Goal: Information Seeking & Learning: Learn about a topic

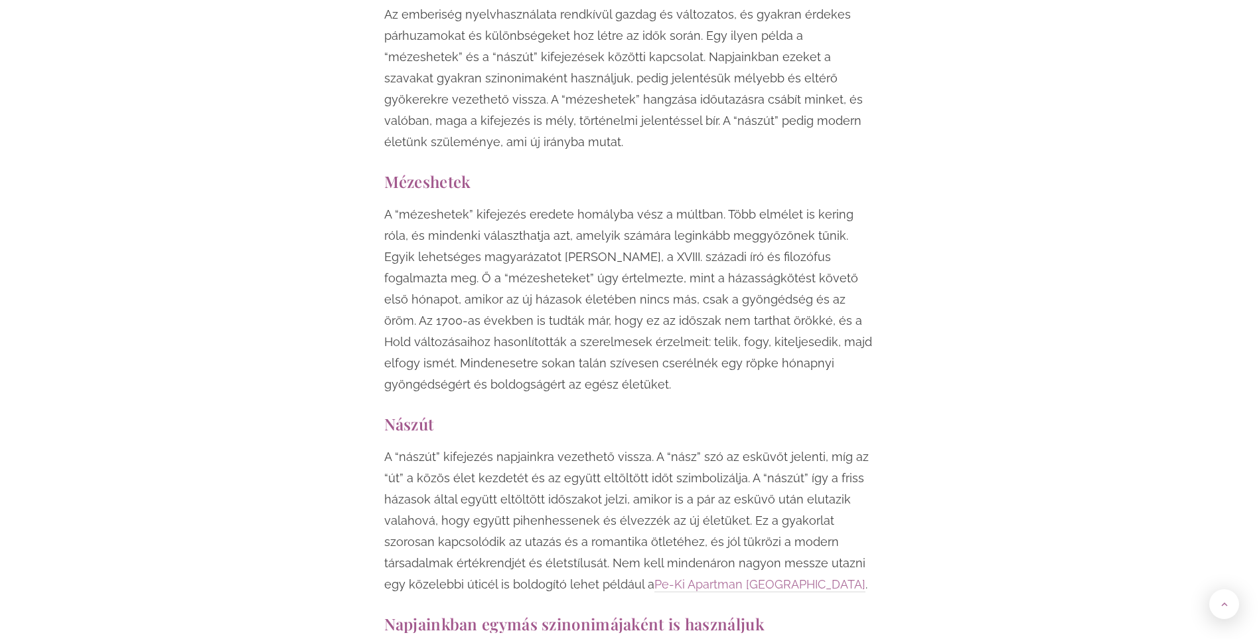
scroll to position [996, 0]
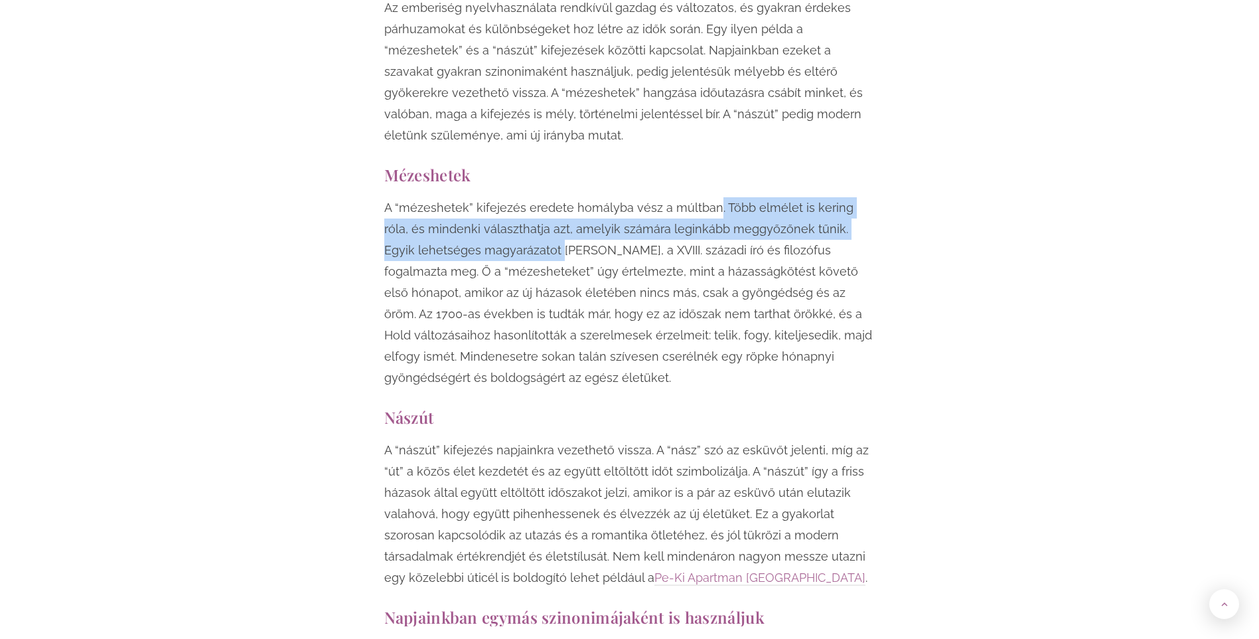
drag, startPoint x: 711, startPoint y: 204, endPoint x: 528, endPoint y: 242, distance: 186.6
click at [528, 242] on p "A “mézeshetek” kifejezés eredete homályba vész a múltban. Több elmélet is kerin…" at bounding box center [629, 292] width 491 height 191
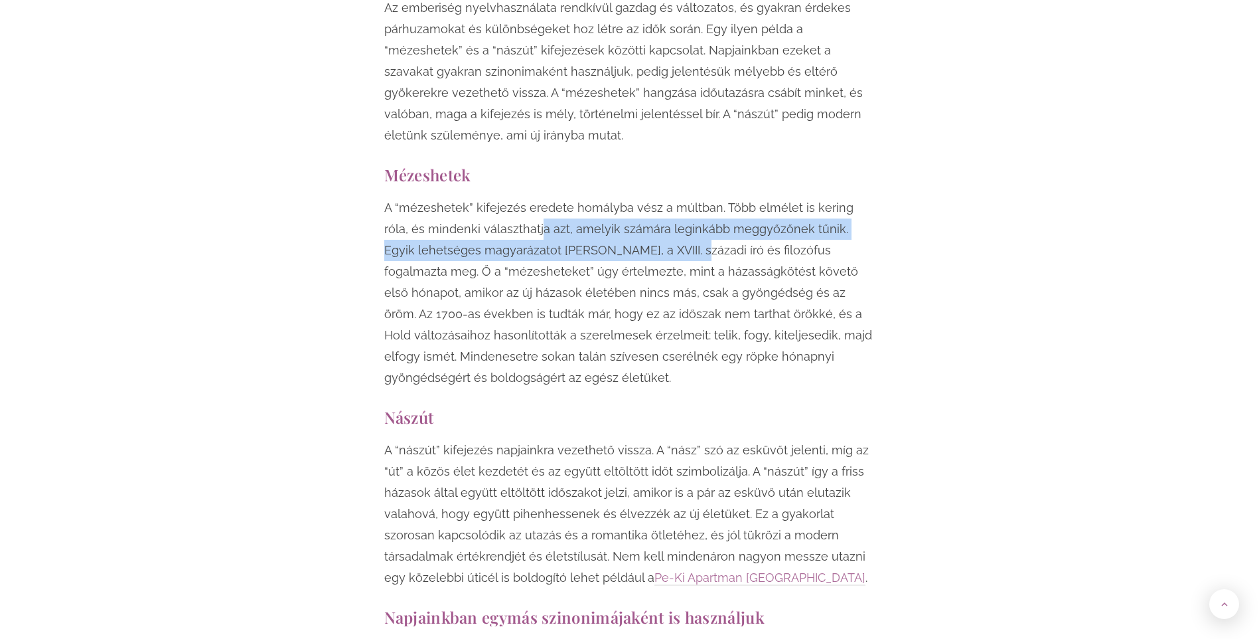
drag, startPoint x: 512, startPoint y: 236, endPoint x: 662, endPoint y: 257, distance: 151.5
click at [662, 257] on p "A “mézeshetek” kifejezés eredete homályba vész a múltban. Több elmélet is kerin…" at bounding box center [629, 292] width 491 height 191
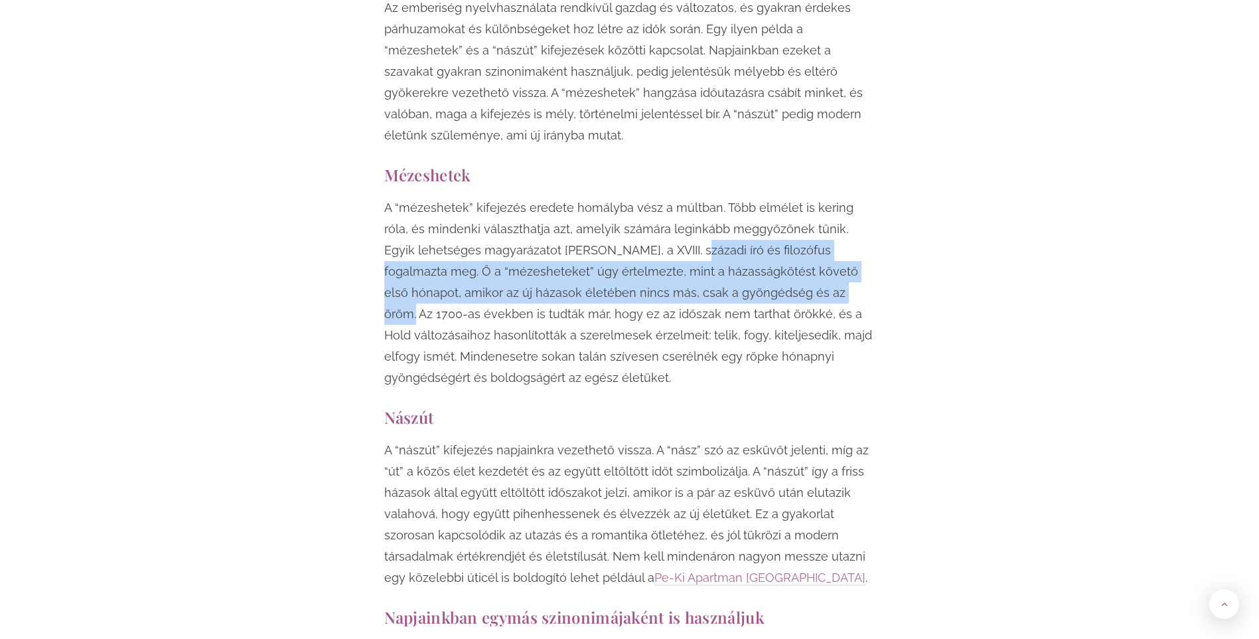
drag, startPoint x: 662, startPoint y: 257, endPoint x: 763, endPoint y: 283, distance: 105.0
click at [763, 283] on p "A “mézeshetek” kifejezés eredete homályba vész a múltban. Több elmélet is kerin…" at bounding box center [629, 292] width 491 height 191
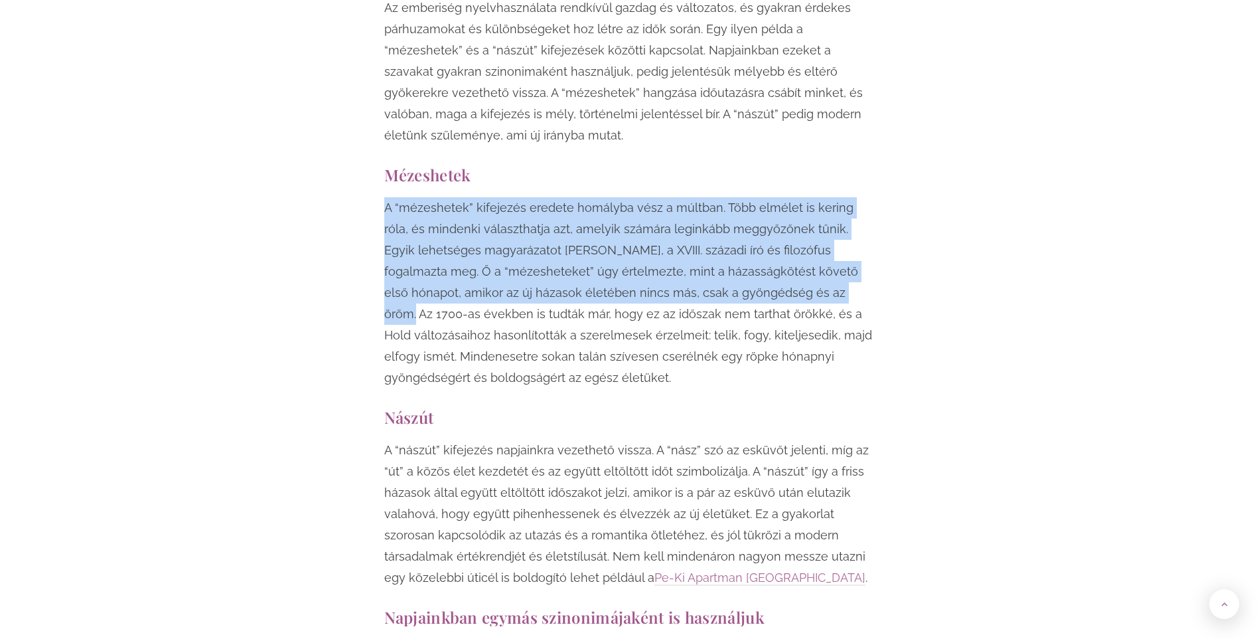
drag, startPoint x: 763, startPoint y: 283, endPoint x: 366, endPoint y: 204, distance: 404.8
drag, startPoint x: 366, startPoint y: 204, endPoint x: 621, endPoint y: 251, distance: 259.1
click at [621, 251] on p "A “mézeshetek” kifejezés eredete homályba vész a múltban. Több elmélet is kerin…" at bounding box center [629, 292] width 491 height 191
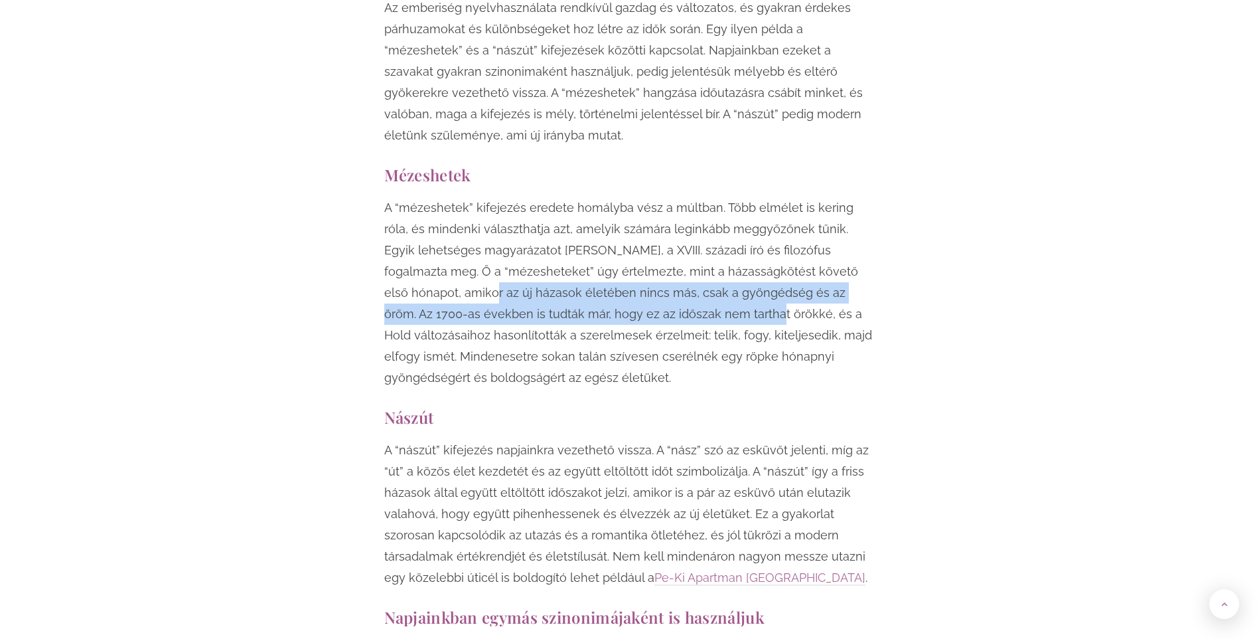
drag, startPoint x: 492, startPoint y: 306, endPoint x: 674, endPoint y: 315, distance: 182.1
click at [674, 315] on p "A “mézeshetek” kifejezés eredete homályba vész a múltban. Több elmélet is kerin…" at bounding box center [629, 292] width 491 height 191
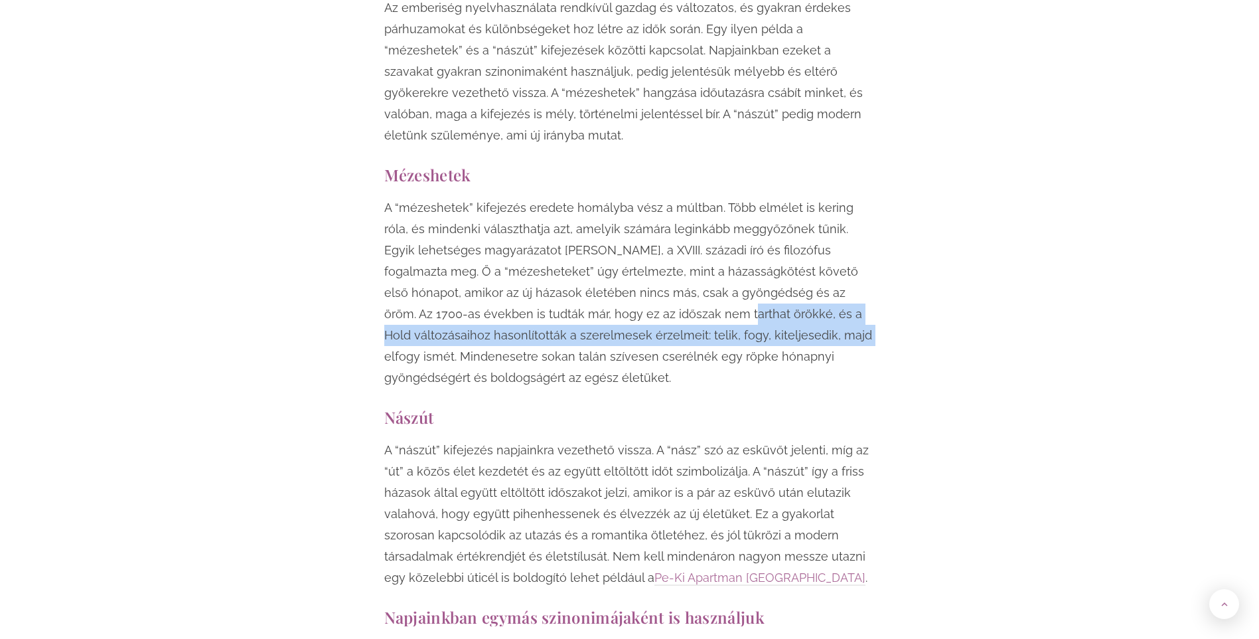
drag, startPoint x: 674, startPoint y: 315, endPoint x: 746, endPoint y: 341, distance: 76.0
click at [746, 341] on p "A “mézeshetek” kifejezés eredete homályba vész a múltban. Több elmélet is kerin…" at bounding box center [629, 292] width 491 height 191
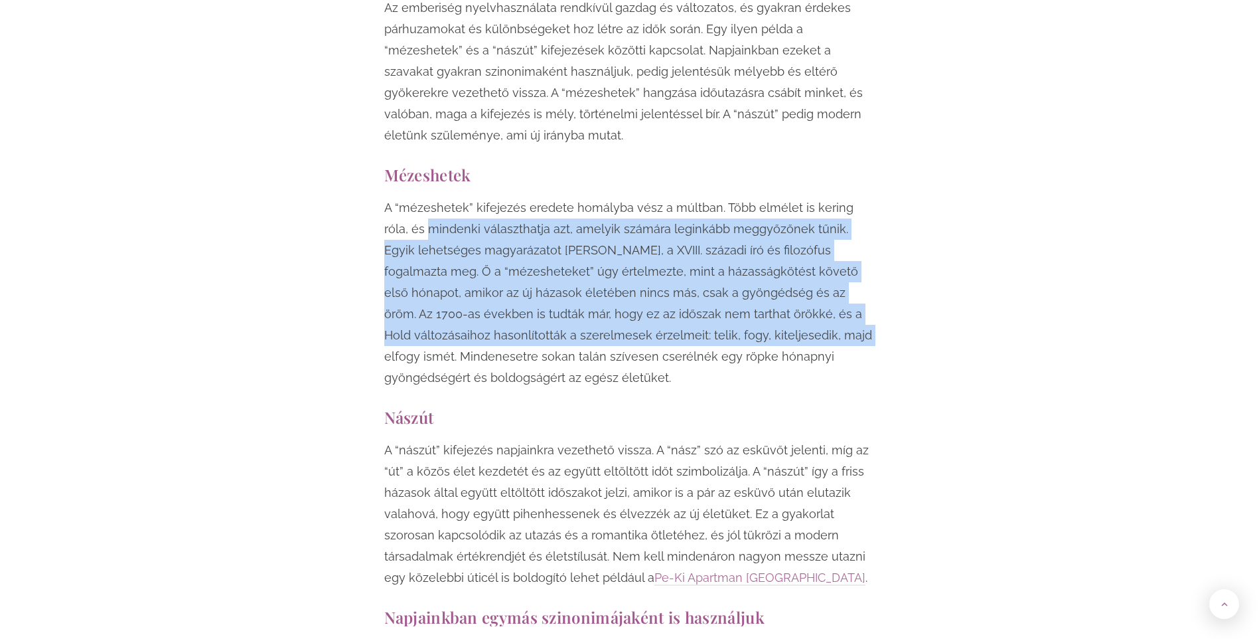
drag, startPoint x: 746, startPoint y: 341, endPoint x: 434, endPoint y: 225, distance: 332.1
click at [434, 225] on p "A “mézeshetek” kifejezés eredete homályba vész a múltban. Több elmélet is kerin…" at bounding box center [629, 292] width 491 height 191
drag, startPoint x: 434, startPoint y: 225, endPoint x: 682, endPoint y: 341, distance: 274.1
click at [682, 341] on p "A “mézeshetek” kifejezés eredete homályba vész a múltban. Több elmélet is kerin…" at bounding box center [629, 292] width 491 height 191
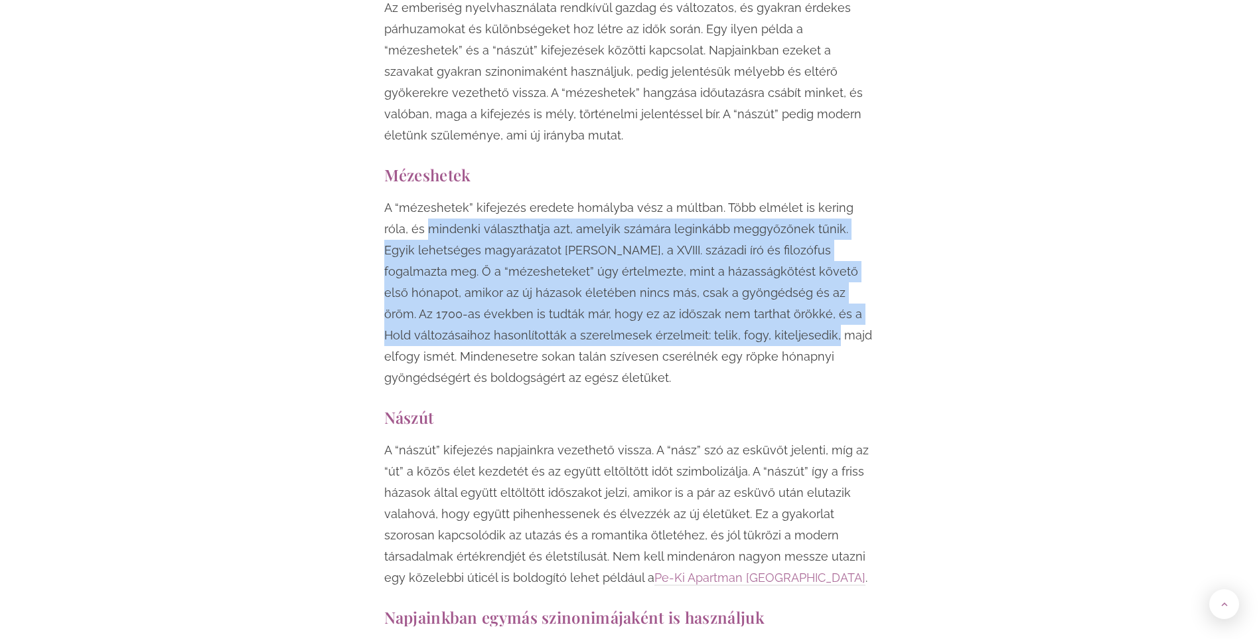
click at [682, 341] on p "A “mézeshetek” kifejezés eredete homályba vész a múltban. Több elmélet is kerin…" at bounding box center [629, 292] width 491 height 191
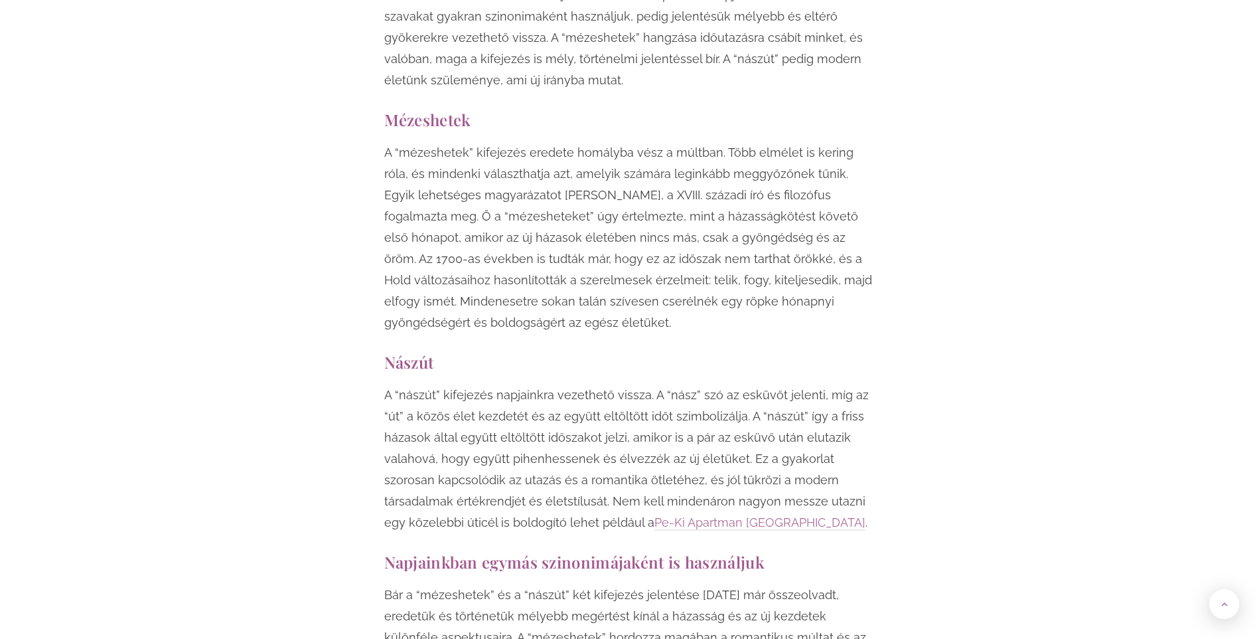
scroll to position [1129, 0]
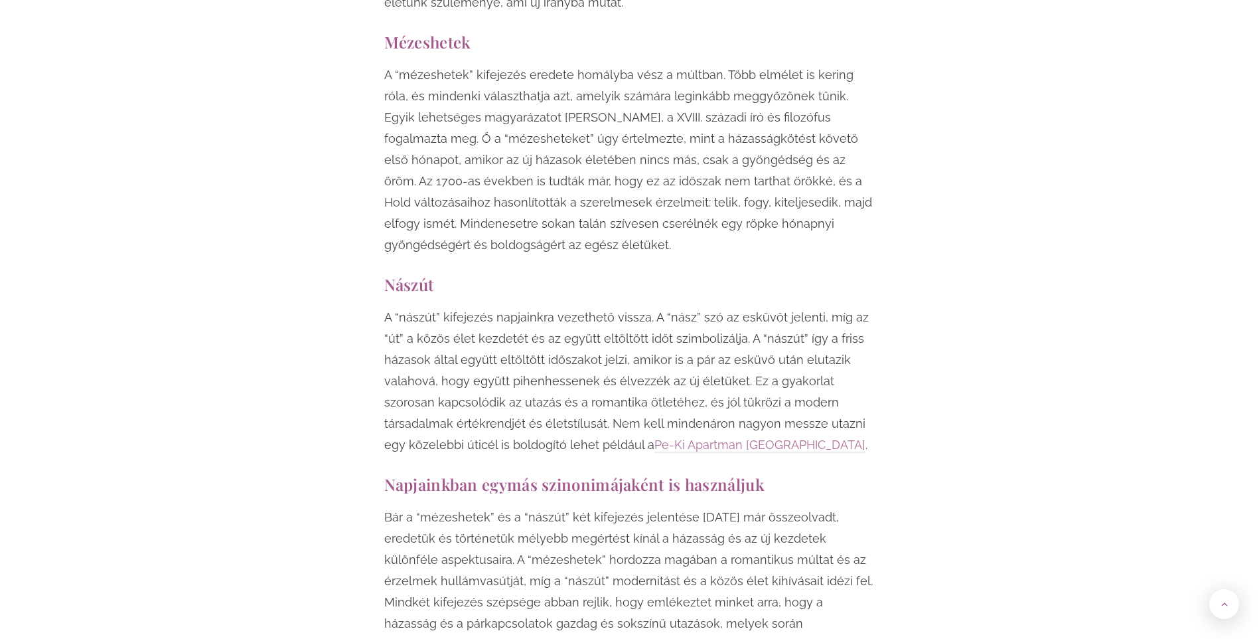
drag, startPoint x: 399, startPoint y: 220, endPoint x: 570, endPoint y: 238, distance: 171.6
click at [570, 238] on p "A “mézeshetek” kifejezés eredete homályba vész a múltban. Több elmélet is kerin…" at bounding box center [629, 159] width 491 height 191
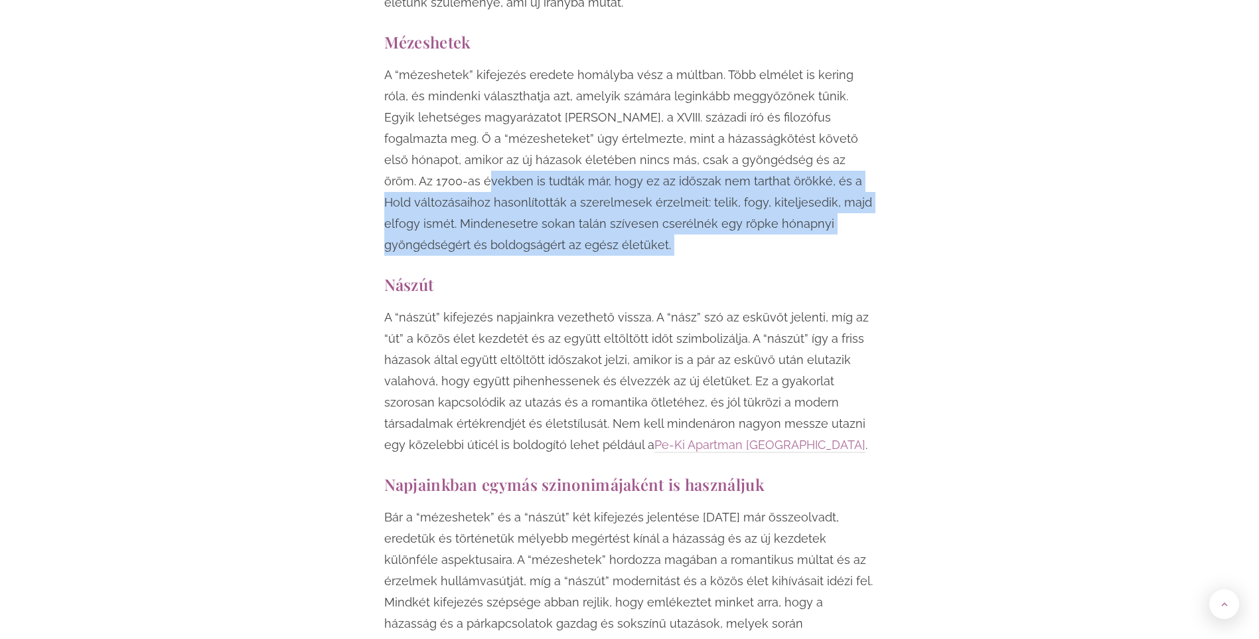
drag, startPoint x: 570, startPoint y: 238, endPoint x: 422, endPoint y: 179, distance: 159.0
click at [422, 179] on p "A “mézeshetek” kifejezés eredete homályba vész a múltban. Több elmélet is kerin…" at bounding box center [629, 159] width 491 height 191
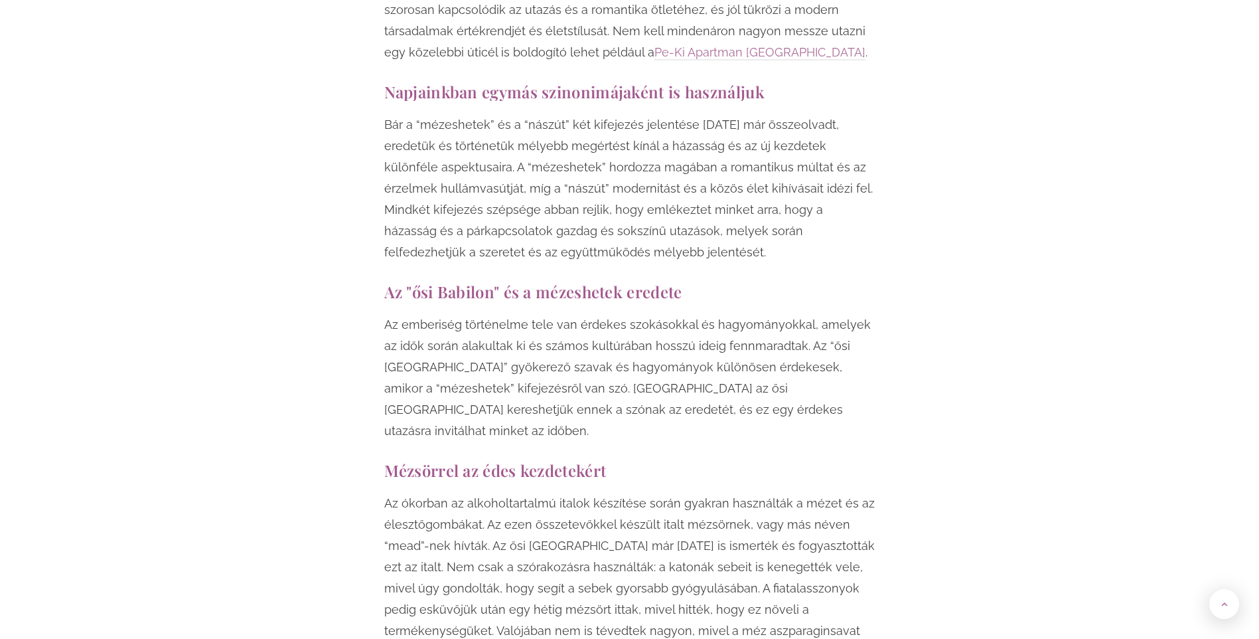
scroll to position [1527, 0]
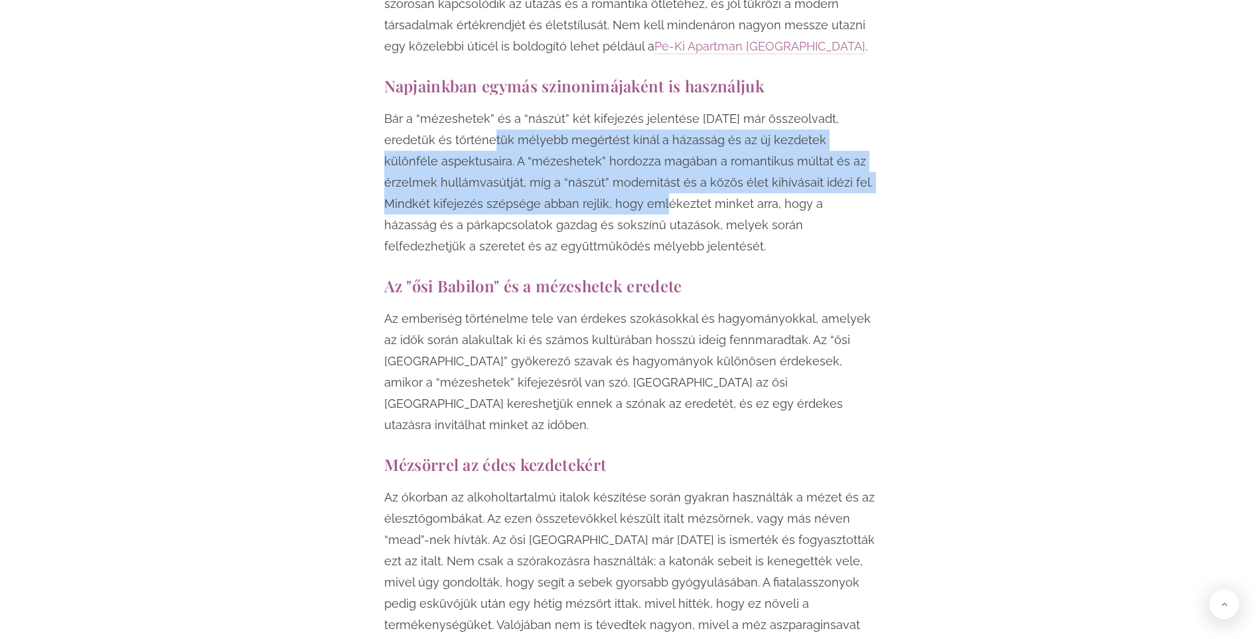
drag, startPoint x: 448, startPoint y: 138, endPoint x: 531, endPoint y: 206, distance: 107.1
click at [531, 206] on p "Bár a “mézeshetek” és a “nászút” két kifejezés jelentése [DATE] már összeolvadt…" at bounding box center [629, 182] width 491 height 149
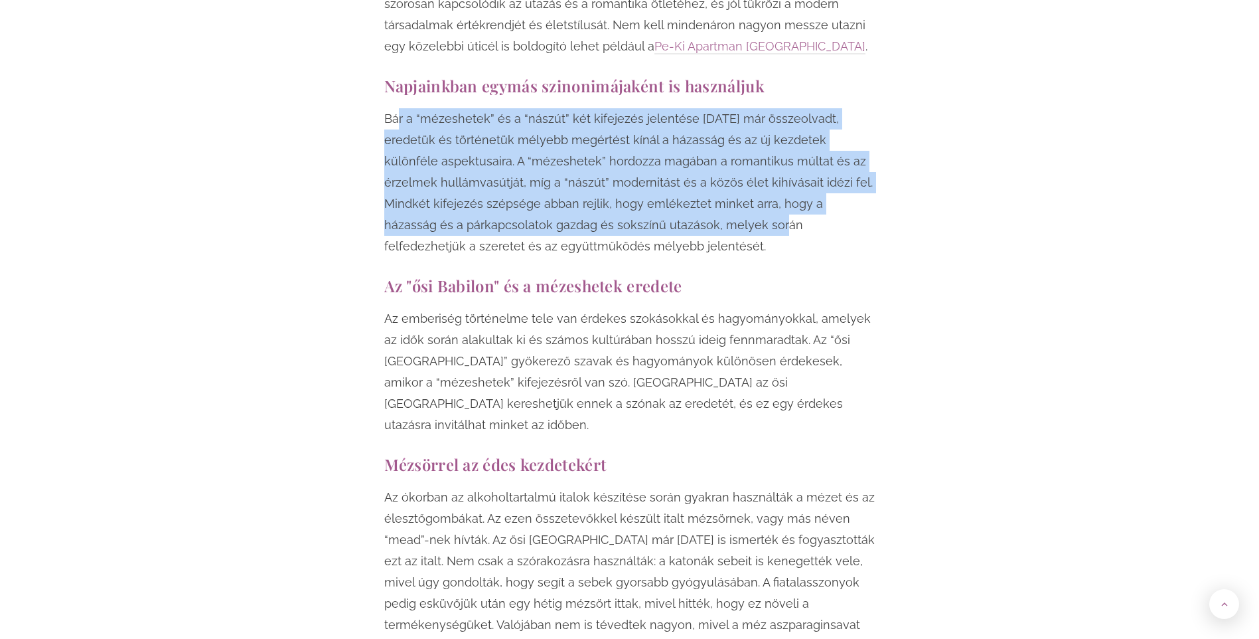
drag, startPoint x: 397, startPoint y: 114, endPoint x: 590, endPoint y: 230, distance: 224.5
click at [590, 230] on p "Bár a “mézeshetek” és a “nászút” két kifejezés jelentése [DATE] már összeolvadt…" at bounding box center [629, 182] width 491 height 149
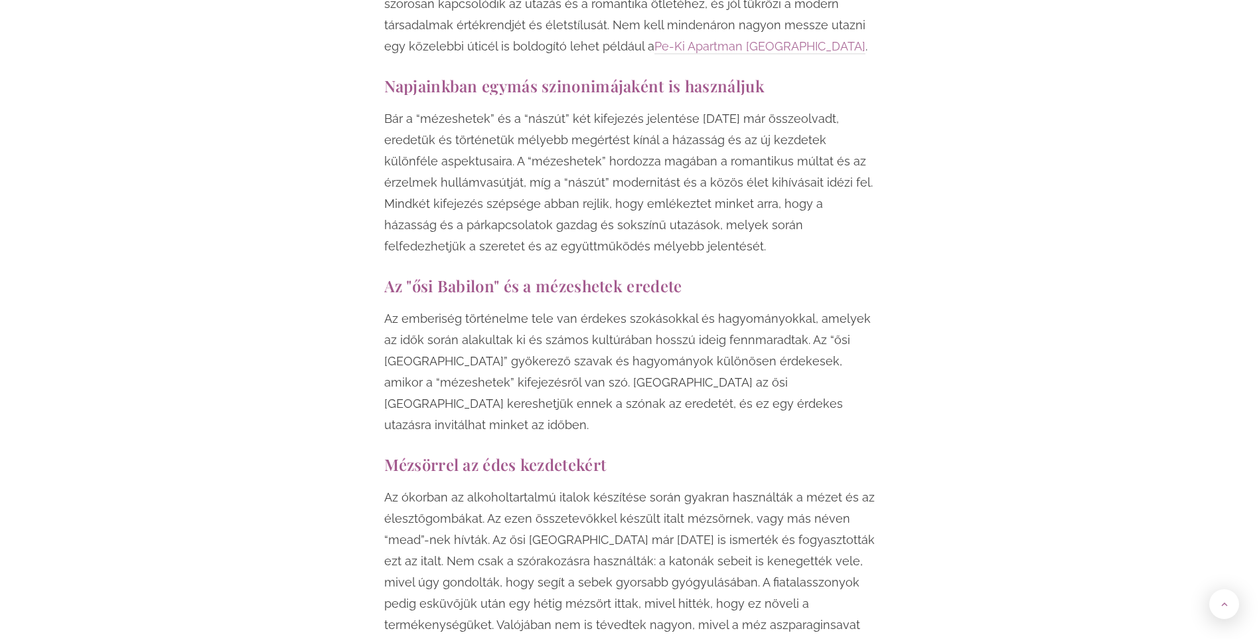
click at [592, 230] on p "Bár a “mézeshetek” és a “nászút” két kifejezés jelentése [DATE] már összeolvadt…" at bounding box center [629, 182] width 491 height 149
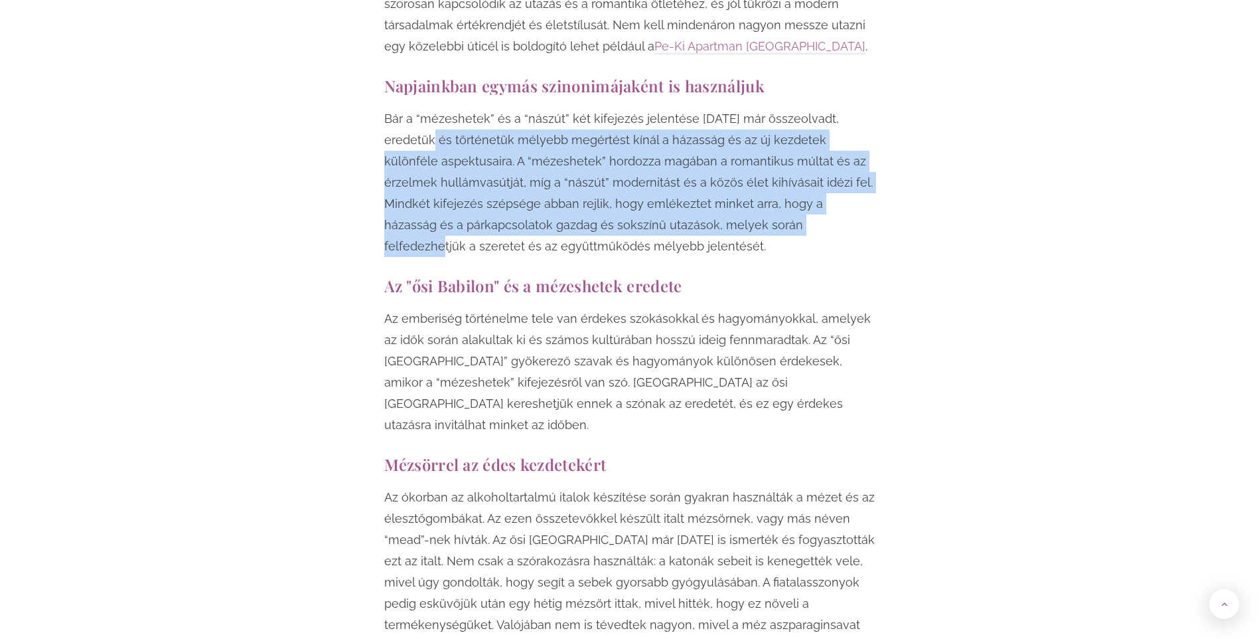
drag, startPoint x: 592, startPoint y: 230, endPoint x: 400, endPoint y: 145, distance: 210.7
click at [400, 145] on p "Bár a “mézeshetek” és a “nászút” két kifejezés jelentése [DATE] már összeolvadt…" at bounding box center [629, 182] width 491 height 149
drag, startPoint x: 400, startPoint y: 145, endPoint x: 499, endPoint y: 183, distance: 106.8
click at [499, 183] on p "Bár a “mézeshetek” és a “nászút” két kifejezés jelentése [DATE] már összeolvadt…" at bounding box center [629, 182] width 491 height 149
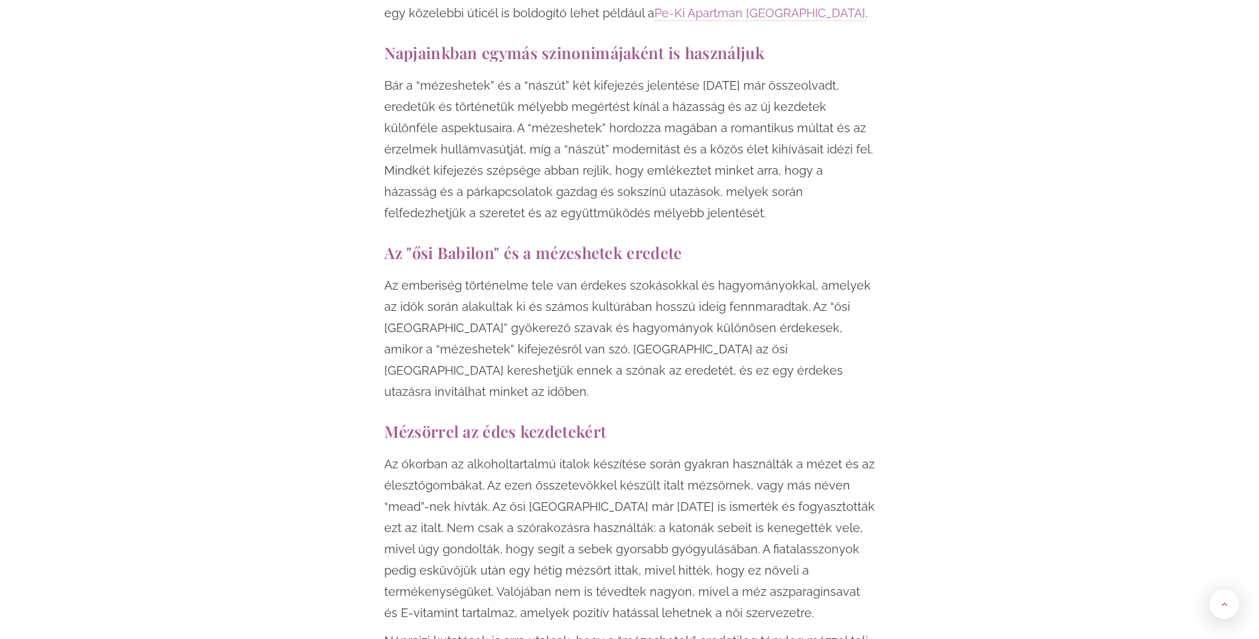
scroll to position [1593, 0]
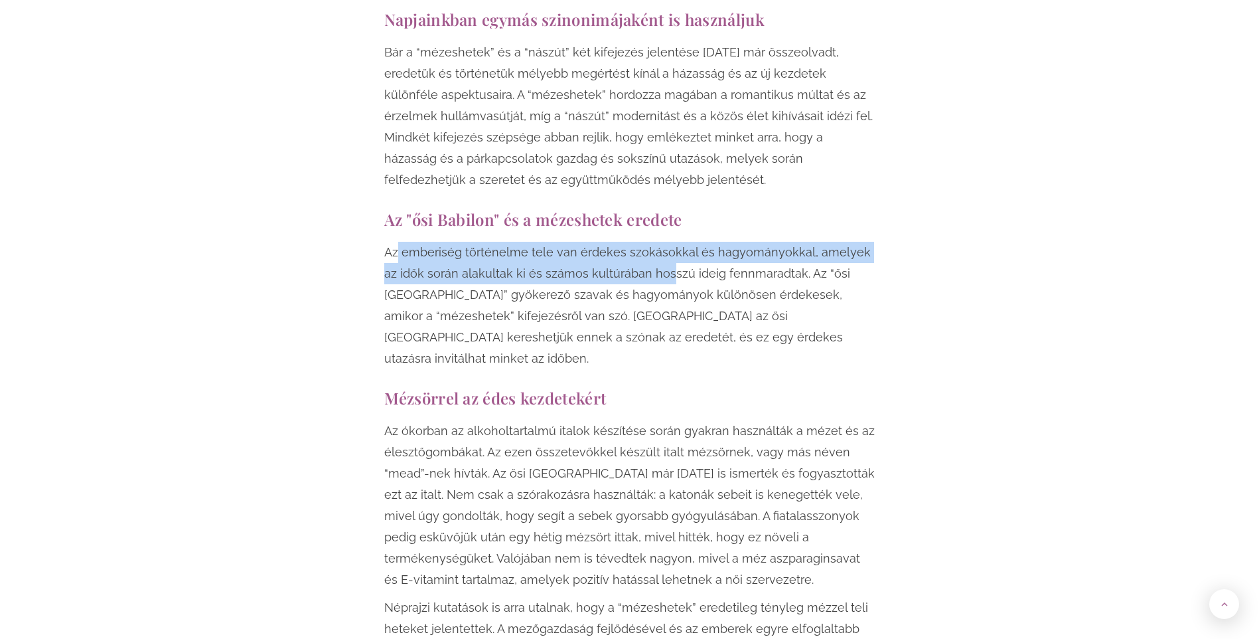
drag, startPoint x: 399, startPoint y: 245, endPoint x: 668, endPoint y: 280, distance: 271.2
click at [668, 280] on p "Az emberiség történelme tele van érdekes szokásokkal és hagyományokkal, amelyek…" at bounding box center [629, 305] width 491 height 127
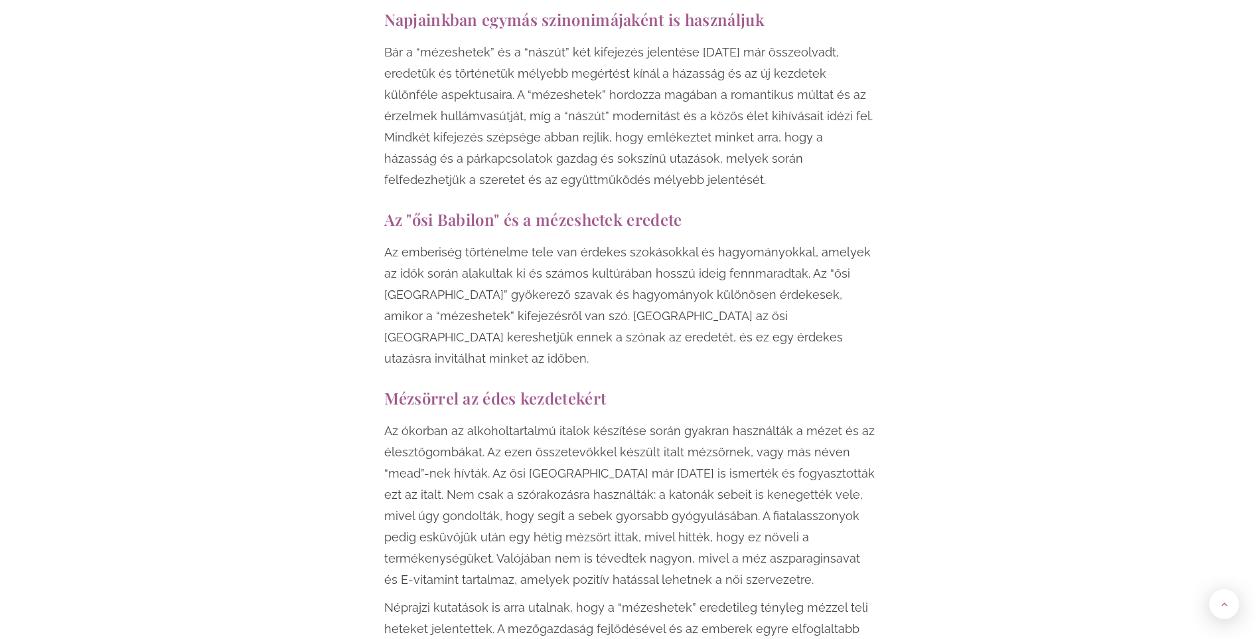
click at [672, 283] on p "Az emberiség történelme tele van érdekes szokásokkal és hagyományokkal, amelyek…" at bounding box center [629, 305] width 491 height 127
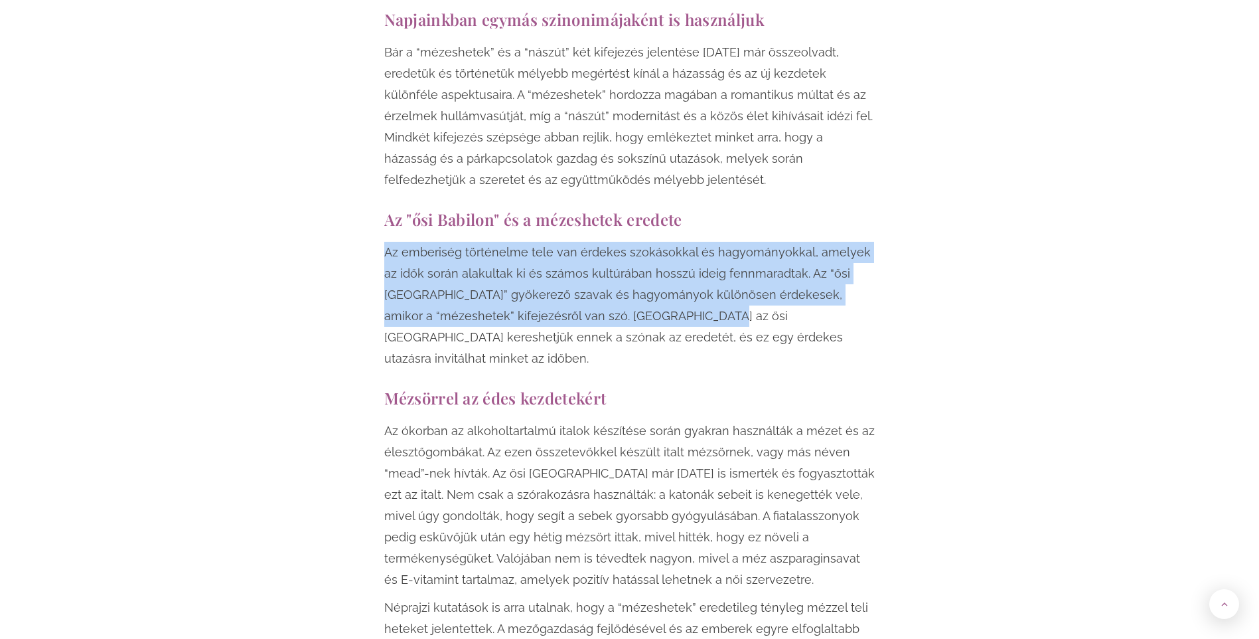
drag, startPoint x: 698, startPoint y: 319, endPoint x: 380, endPoint y: 252, distance: 325.0
click at [380, 252] on div "Érdekel, hogy mi a különbség a mézeshetek és a nászút között, és hogy melyikre …" at bounding box center [630, 412] width 505 height 2298
click at [380, 254] on div "Érdekel, hogy mi a különbség a mézeshetek és a nászút között, és hogy melyikre …" at bounding box center [630, 412] width 505 height 2298
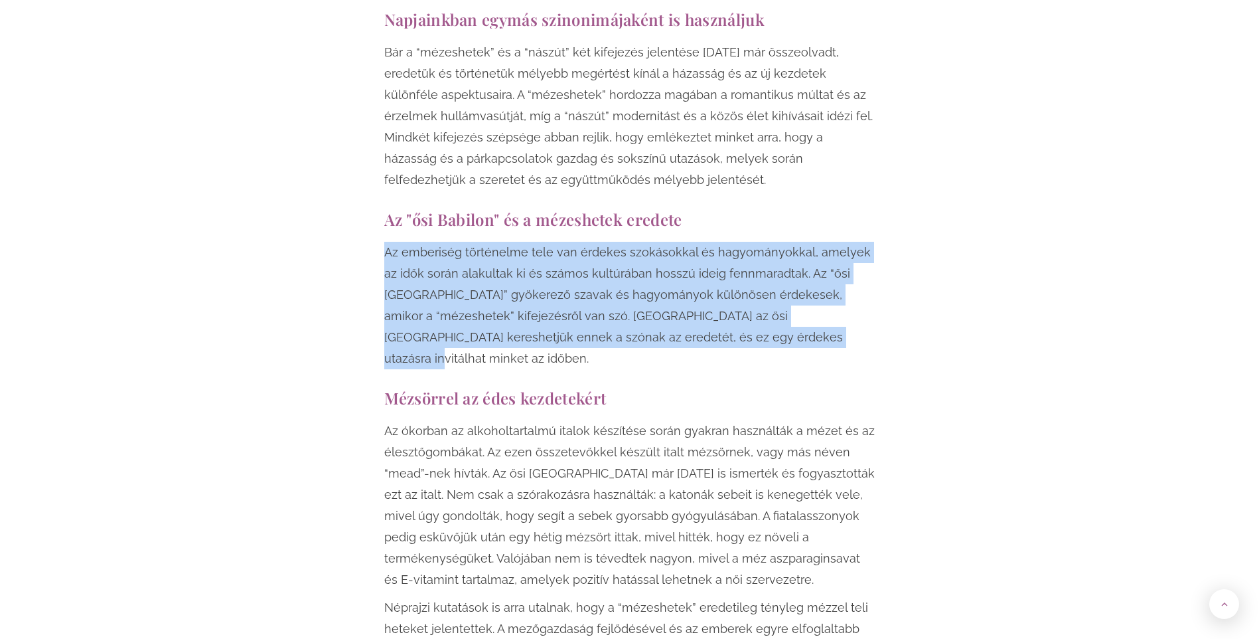
drag, startPoint x: 441, startPoint y: 265, endPoint x: 775, endPoint y: 347, distance: 343.1
click at [775, 347] on p "Az emberiség történelme tele van érdekes szokásokkal és hagyományokkal, amelyek…" at bounding box center [629, 305] width 491 height 127
drag, startPoint x: 775, startPoint y: 347, endPoint x: 405, endPoint y: 258, distance: 380.3
click at [405, 258] on p "Az emberiség történelme tele van érdekes szokásokkal és hagyományokkal, amelyek…" at bounding box center [629, 305] width 491 height 127
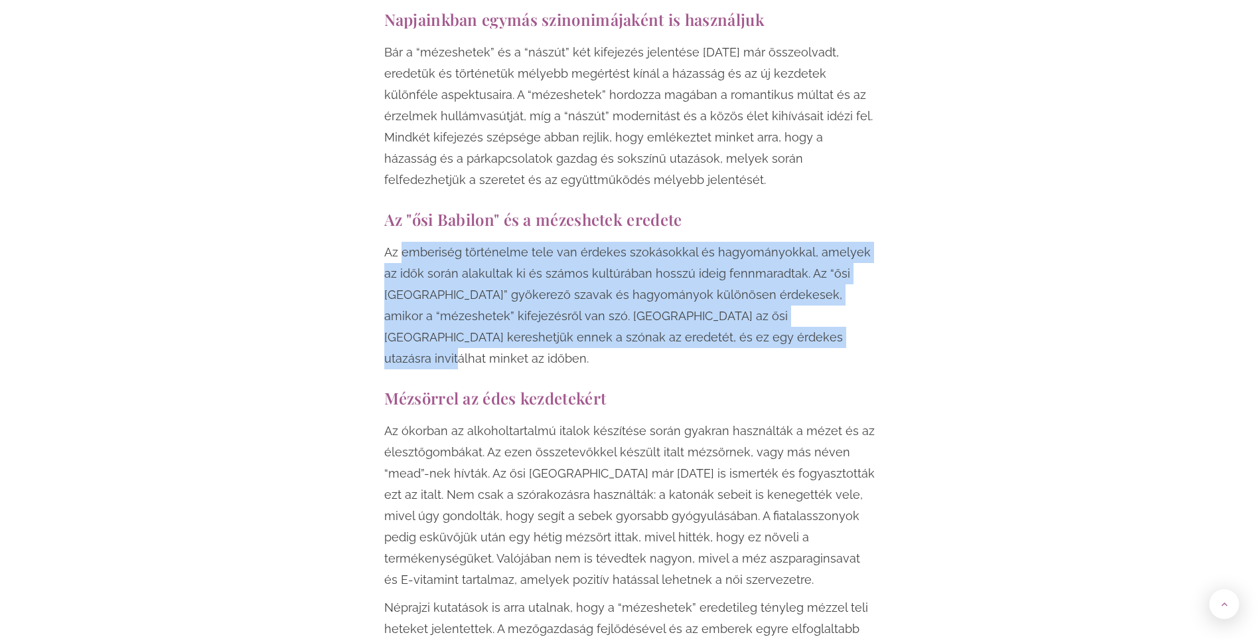
click at [405, 258] on p "Az emberiség történelme tele van érdekes szokásokkal és hagyományokkal, amelyek…" at bounding box center [629, 305] width 491 height 127
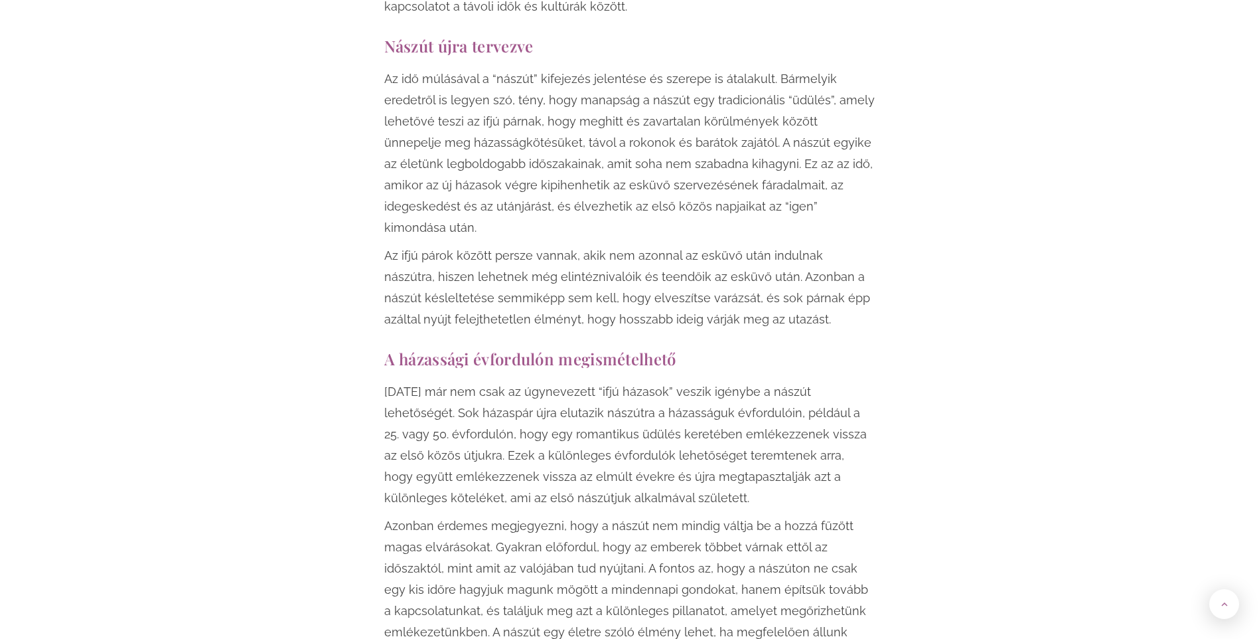
scroll to position [2390, 0]
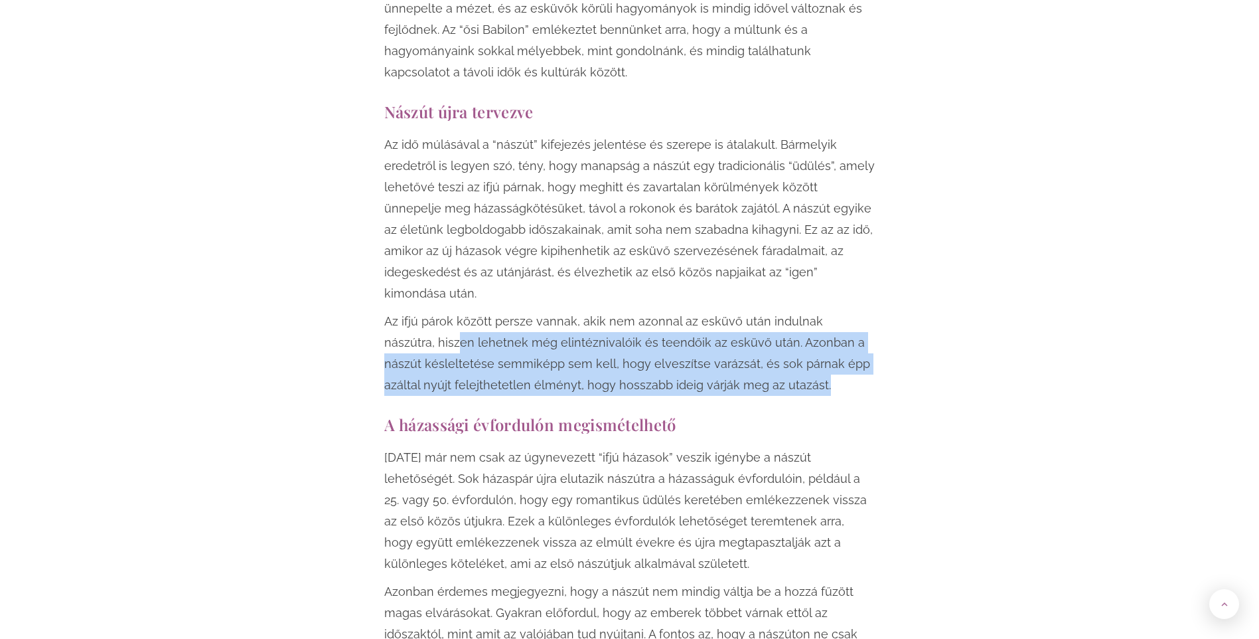
drag, startPoint x: 779, startPoint y: 321, endPoint x: 404, endPoint y: 269, distance: 378.7
click at [404, 311] on p "Az ifjú párok között persze vannak, akik nem azonnal az esküvő után indulnak ná…" at bounding box center [629, 353] width 491 height 85
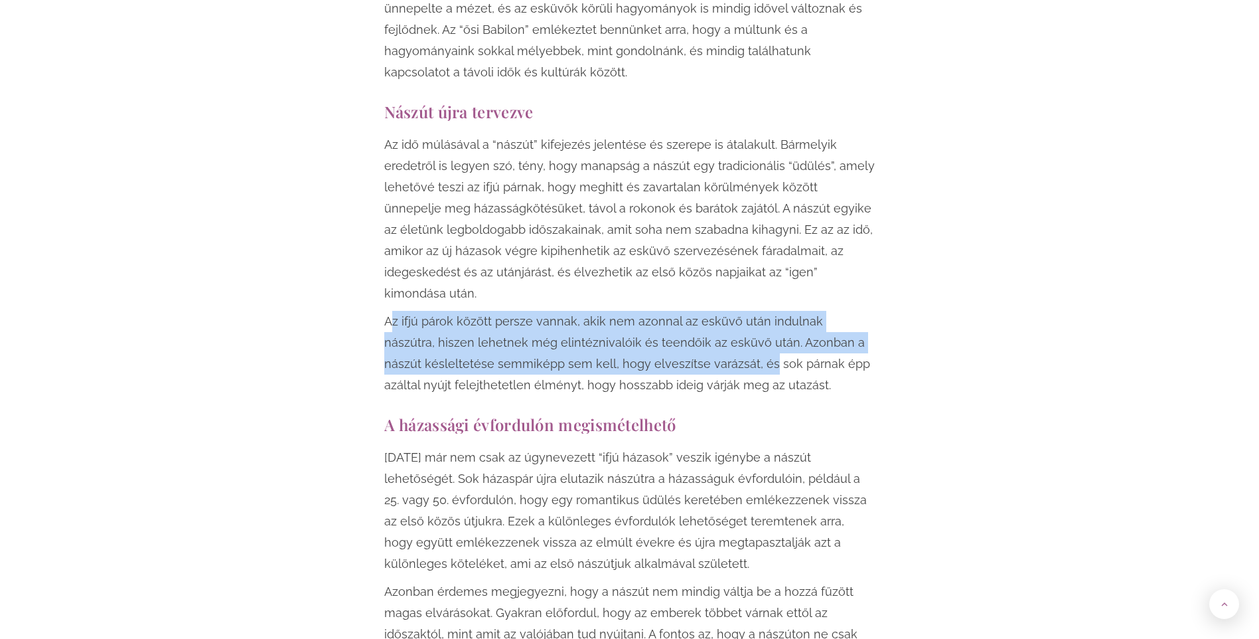
drag, startPoint x: 388, startPoint y: 242, endPoint x: 728, endPoint y: 303, distance: 344.6
click at [728, 303] on div "Az idő múlásával a “nászút” kifejezés jelentése és szerepe is átalakult. Bármel…" at bounding box center [629, 265] width 491 height 262
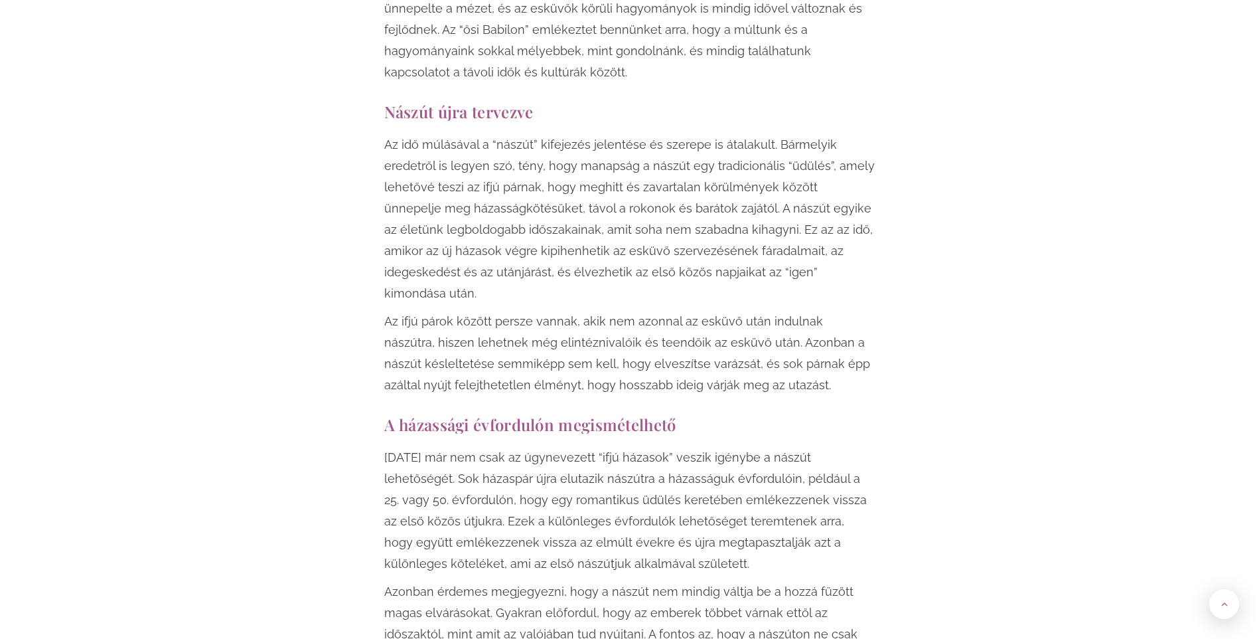
drag, startPoint x: 728, startPoint y: 303, endPoint x: 734, endPoint y: 305, distance: 7.2
click at [734, 311] on p "Az ifjú párok között persze vannak, akik nem azonnal az esküvő után indulnak ná…" at bounding box center [629, 353] width 491 height 85
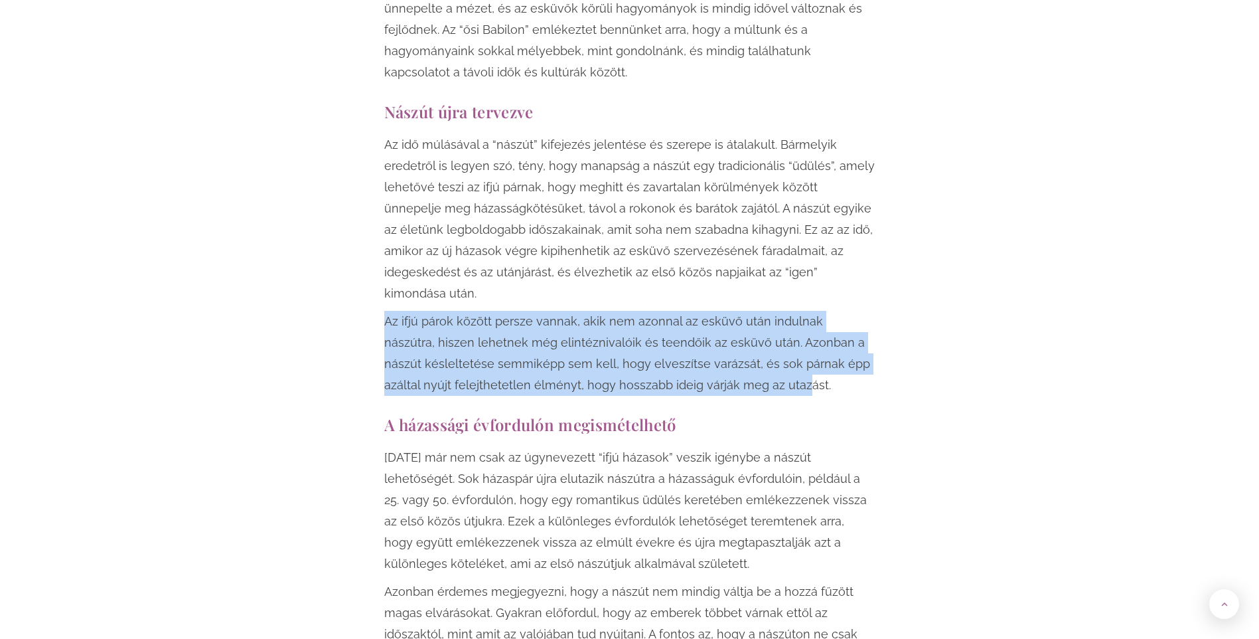
drag, startPoint x: 761, startPoint y: 330, endPoint x: 378, endPoint y: 258, distance: 389.7
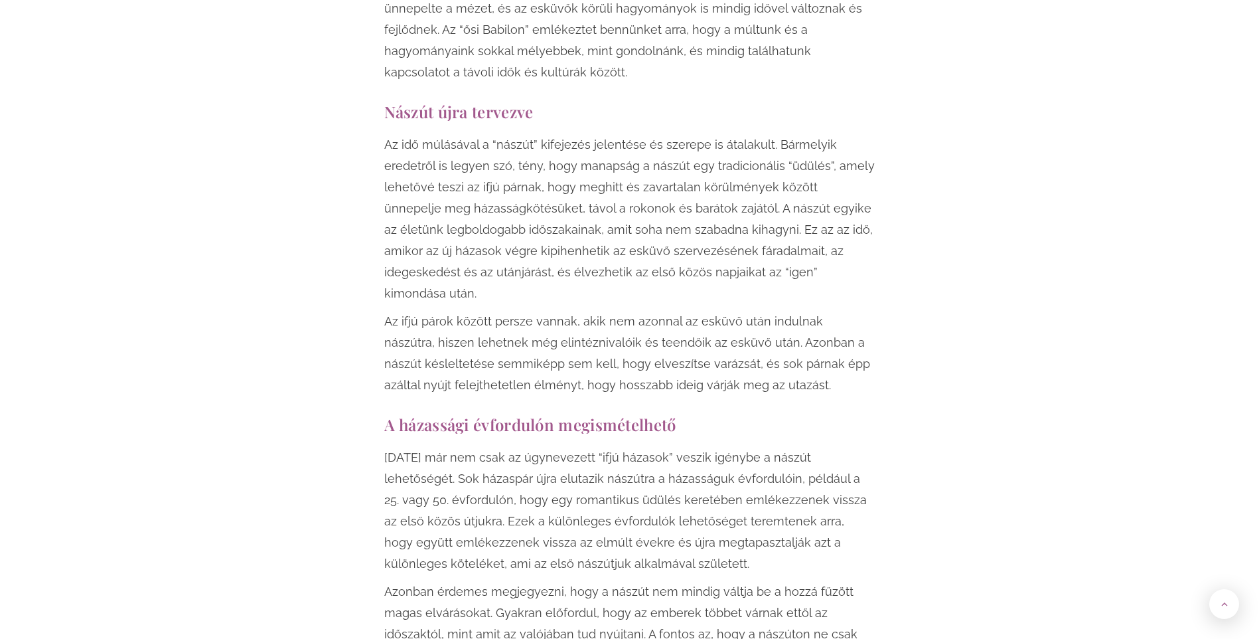
drag, startPoint x: 378, startPoint y: 258, endPoint x: 398, endPoint y: 60, distance: 199.4
click at [398, 103] on h2 "Nászút újra tervezve" at bounding box center [629, 112] width 491 height 18
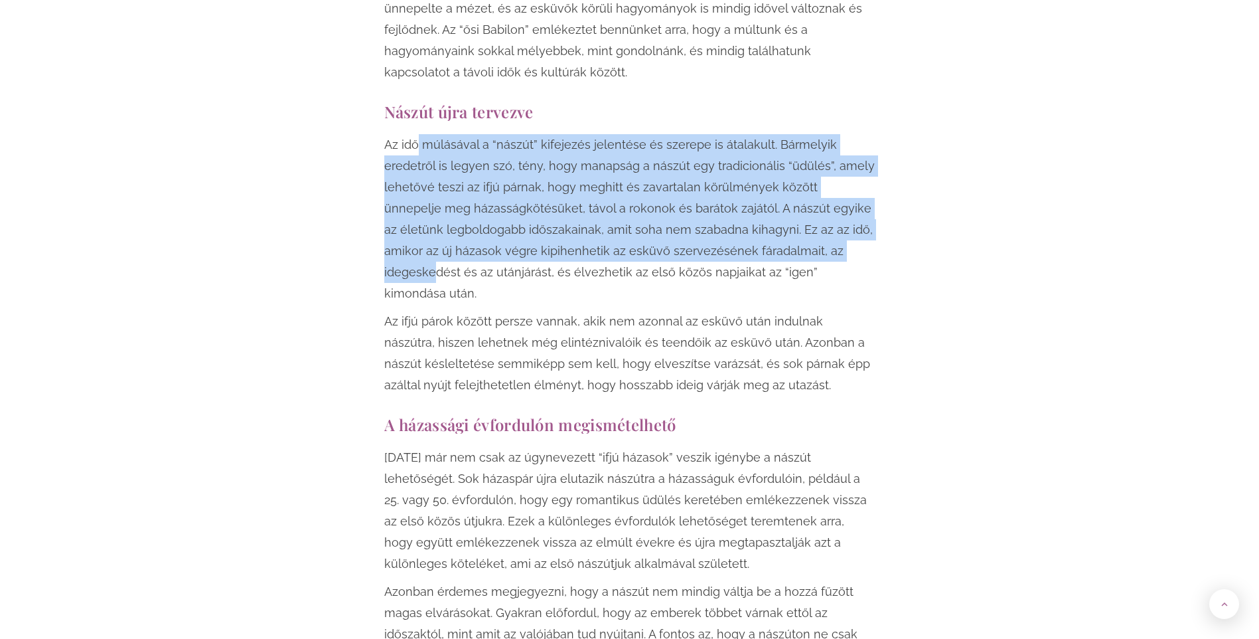
drag, startPoint x: 425, startPoint y: 107, endPoint x: 815, endPoint y: 209, distance: 403.5
click at [815, 209] on p "Az idő múlásával a “nászút” kifejezés jelentése és szerepe is átalakult. Bármel…" at bounding box center [629, 219] width 491 height 170
click at [815, 210] on p "Az idő múlásával a “nászút” kifejezés jelentése és szerepe is átalakult. Bármel…" at bounding box center [629, 219] width 491 height 170
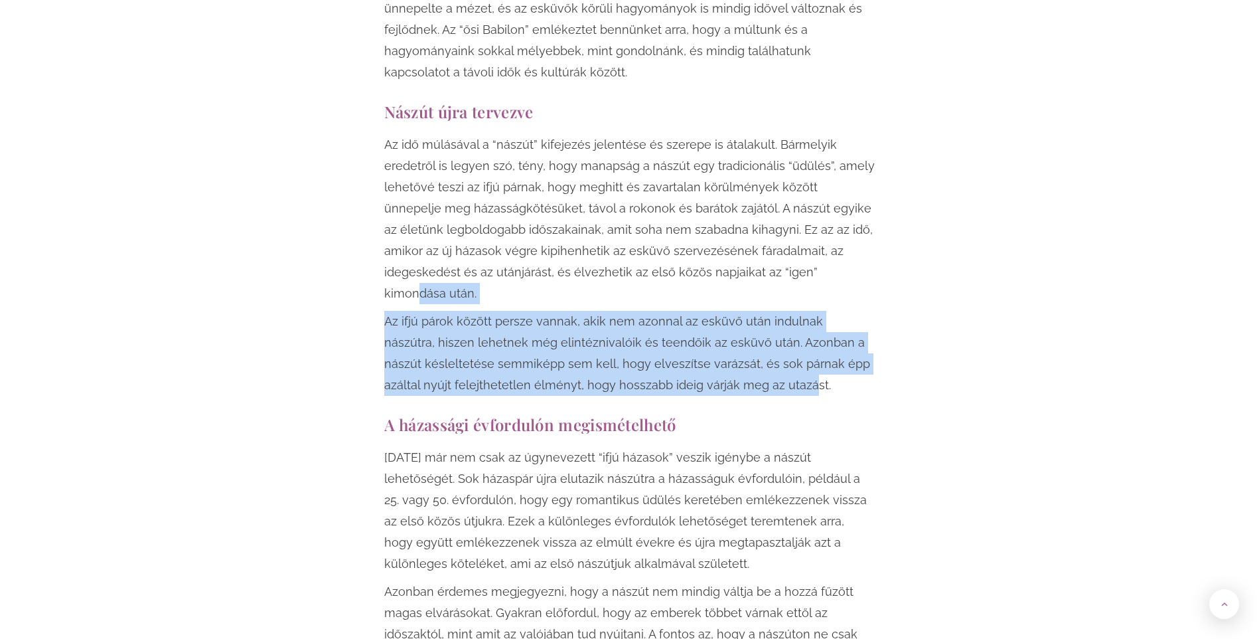
drag, startPoint x: 682, startPoint y: 226, endPoint x: 767, endPoint y: 322, distance: 127.9
click at [767, 322] on div "Az idő múlásával a “nászút” kifejezés jelentése és szerepe is átalakult. Bármel…" at bounding box center [629, 265] width 491 height 262
click at [767, 322] on p "Az ifjú párok között persze vannak, akik nem azonnal az esküvő után indulnak ná…" at bounding box center [629, 353] width 491 height 85
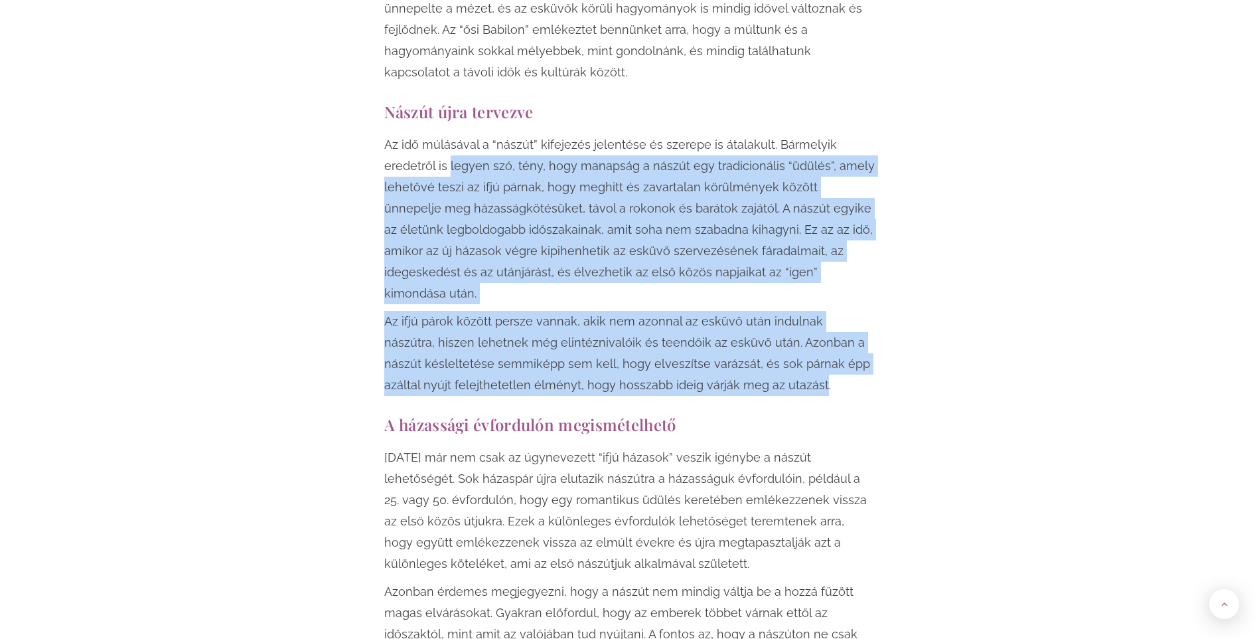
drag, startPoint x: 767, startPoint y: 322, endPoint x: 458, endPoint y: 127, distance: 365.8
click at [458, 134] on div "Az idő múlásával a “nászút” kifejezés jelentése és szerepe is átalakult. Bármel…" at bounding box center [629, 265] width 491 height 262
drag, startPoint x: 458, startPoint y: 127, endPoint x: 537, endPoint y: 189, distance: 100.3
click at [537, 189] on p "Az idő múlásával a “nászút” kifejezés jelentése és szerepe is átalakult. Bármel…" at bounding box center [629, 219] width 491 height 170
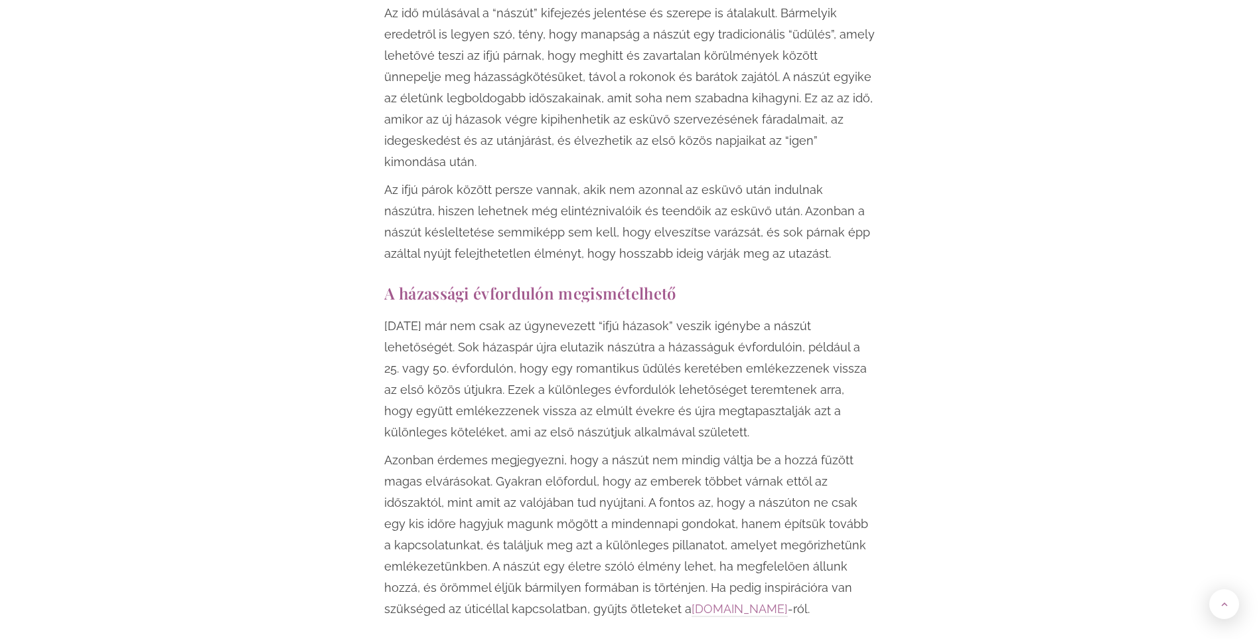
scroll to position [2523, 0]
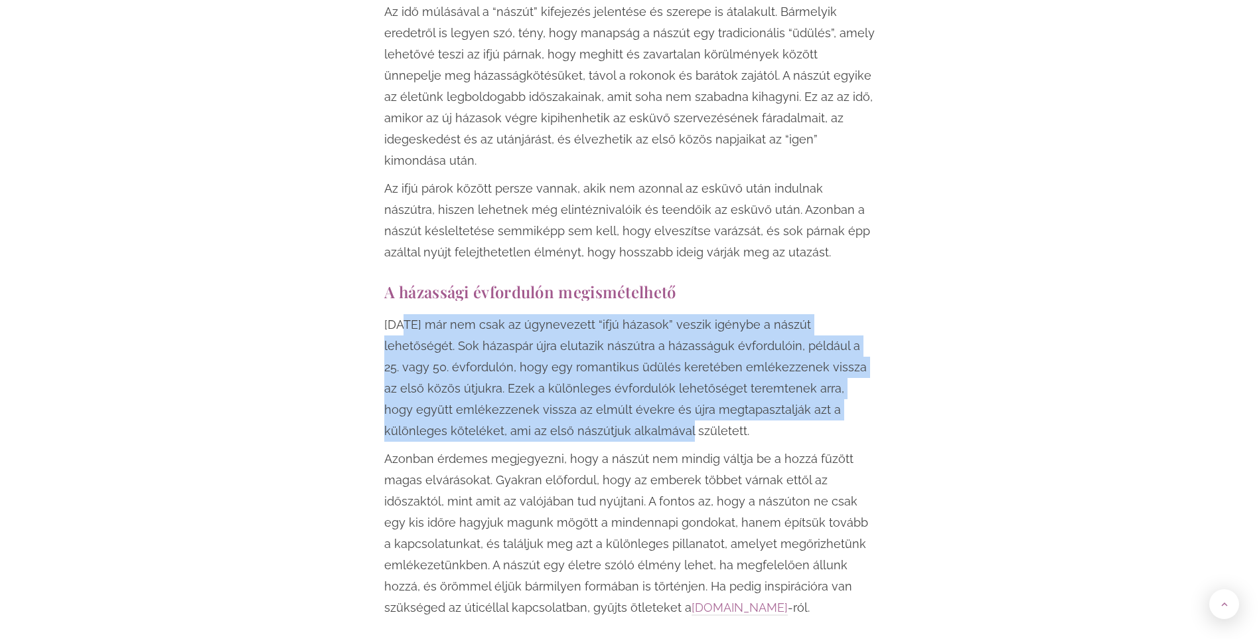
drag, startPoint x: 403, startPoint y: 261, endPoint x: 643, endPoint y: 372, distance: 264.3
click at [643, 372] on p "[DATE] már nem csak az úgynevezett “ifjú házasok” veszik igénybe a nászút lehet…" at bounding box center [629, 377] width 491 height 127
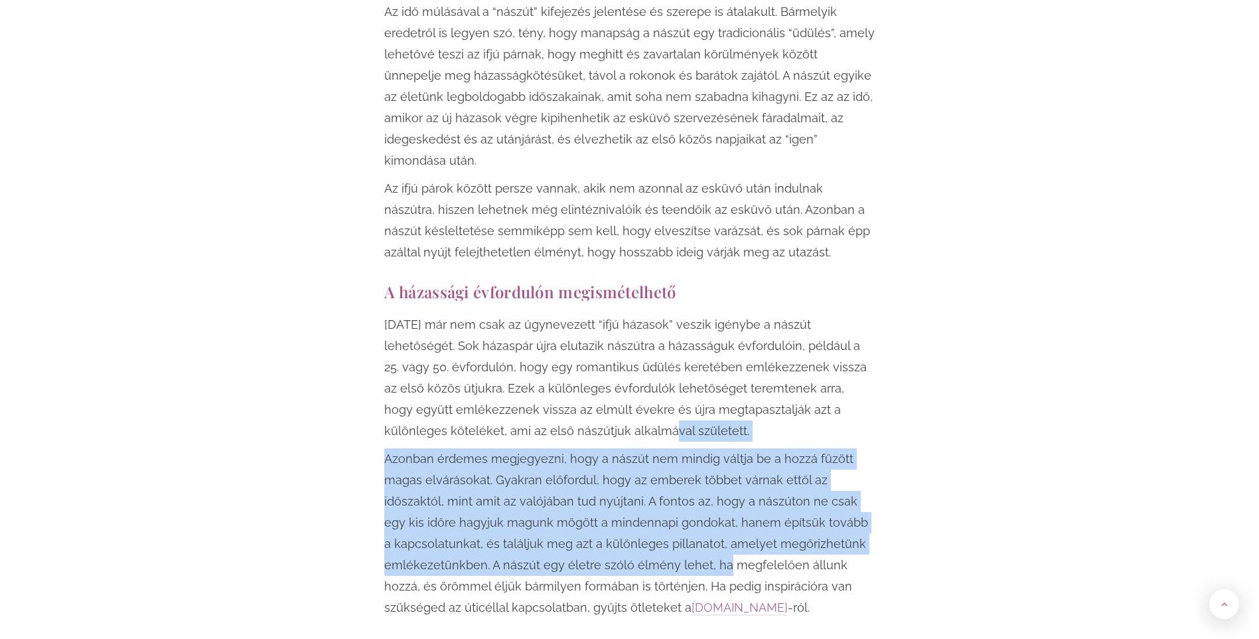
drag, startPoint x: 601, startPoint y: 343, endPoint x: 715, endPoint y: 506, distance: 198.3
click at [715, 506] on div "[DATE] már nem csak az úgynevezett “ifjú házasok” veszik igénybe a nászút lehet…" at bounding box center [629, 466] width 491 height 304
click at [715, 506] on p "Azonban érdemes megjegyezni, hogy a nászút nem mindig váltja be a hozzá fűzött …" at bounding box center [629, 533] width 491 height 170
drag, startPoint x: 715, startPoint y: 506, endPoint x: 477, endPoint y: 404, distance: 258.7
click at [477, 448] on p "Azonban érdemes megjegyezni, hogy a nászút nem mindig váltja be a hozzá fűzött …" at bounding box center [629, 533] width 491 height 170
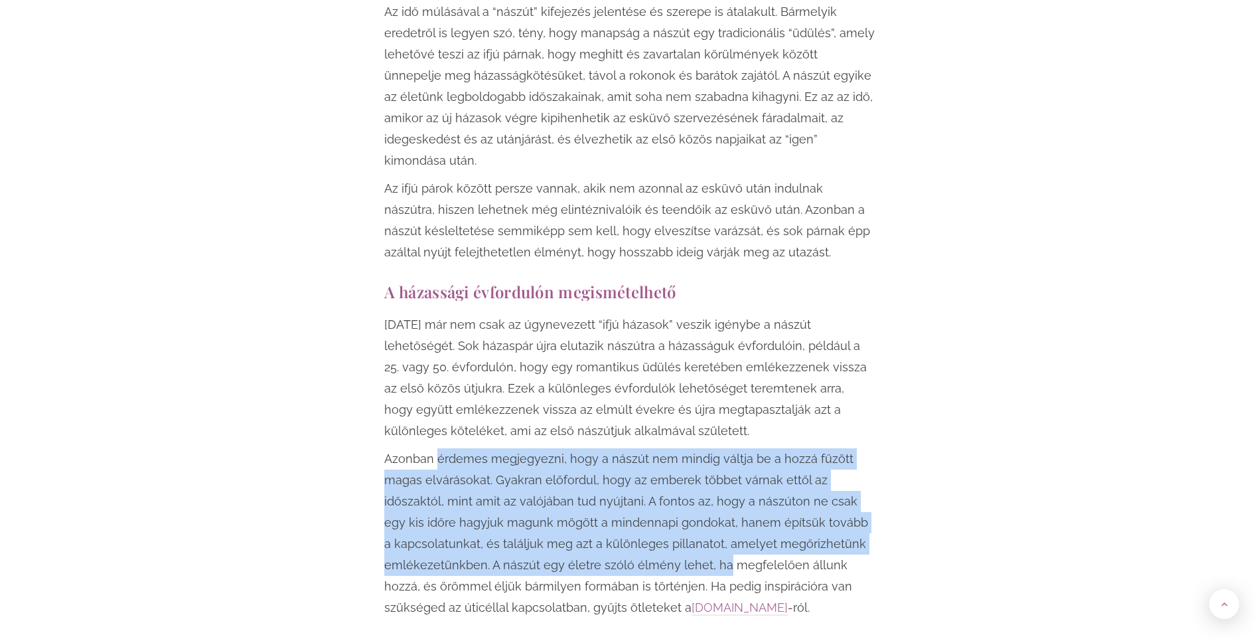
click at [477, 448] on p "Azonban érdemes megjegyezni, hogy a nászút nem mindig váltja be a hozzá fűzött …" at bounding box center [629, 533] width 491 height 170
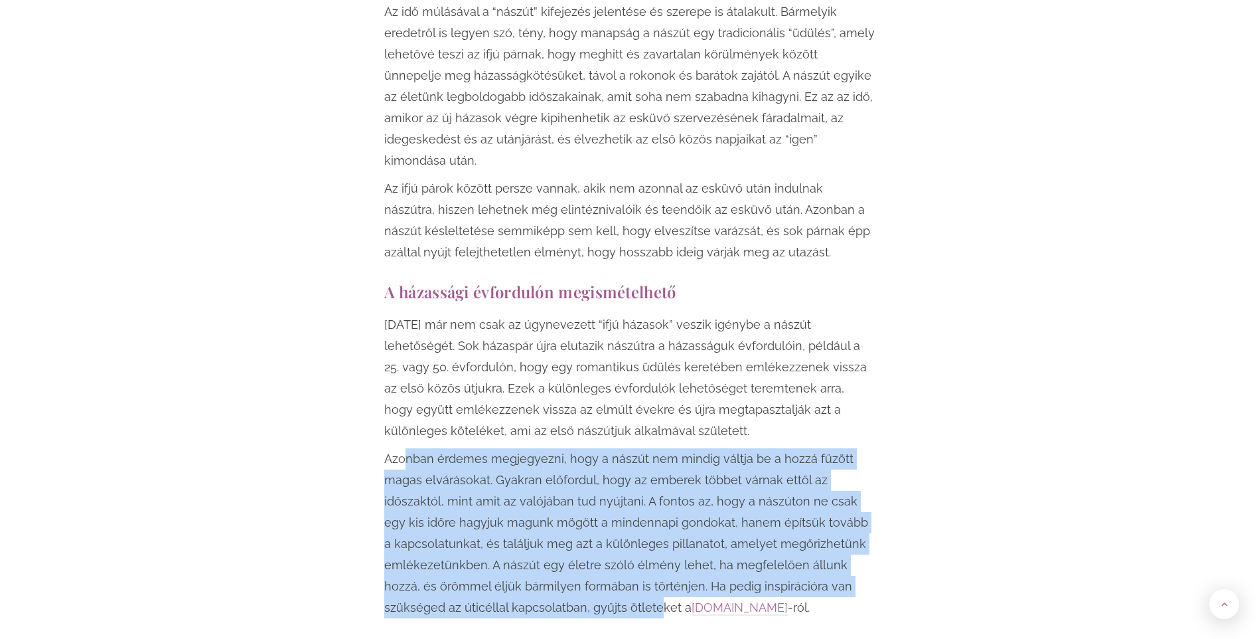
drag, startPoint x: 657, startPoint y: 523, endPoint x: 596, endPoint y: 536, distance: 61.7
click at [596, 536] on p "Azonban érdemes megjegyezni, hogy a nászút nem mindig váltja be a hozzá fűzött …" at bounding box center [629, 533] width 491 height 170
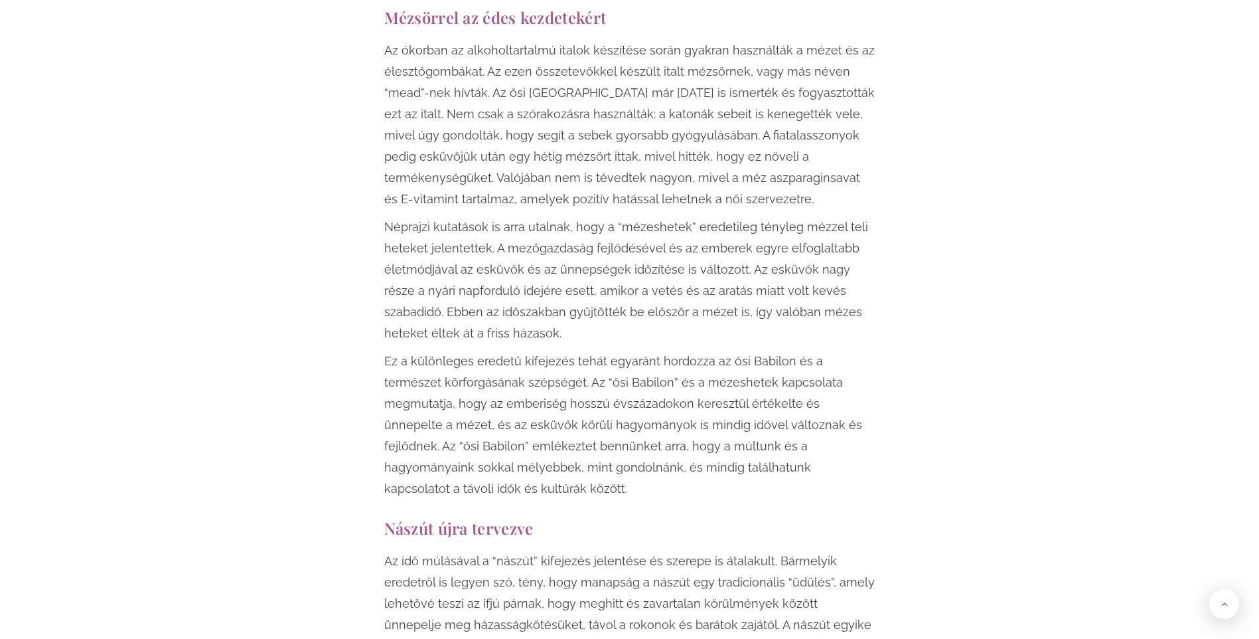
scroll to position [1925, 0]
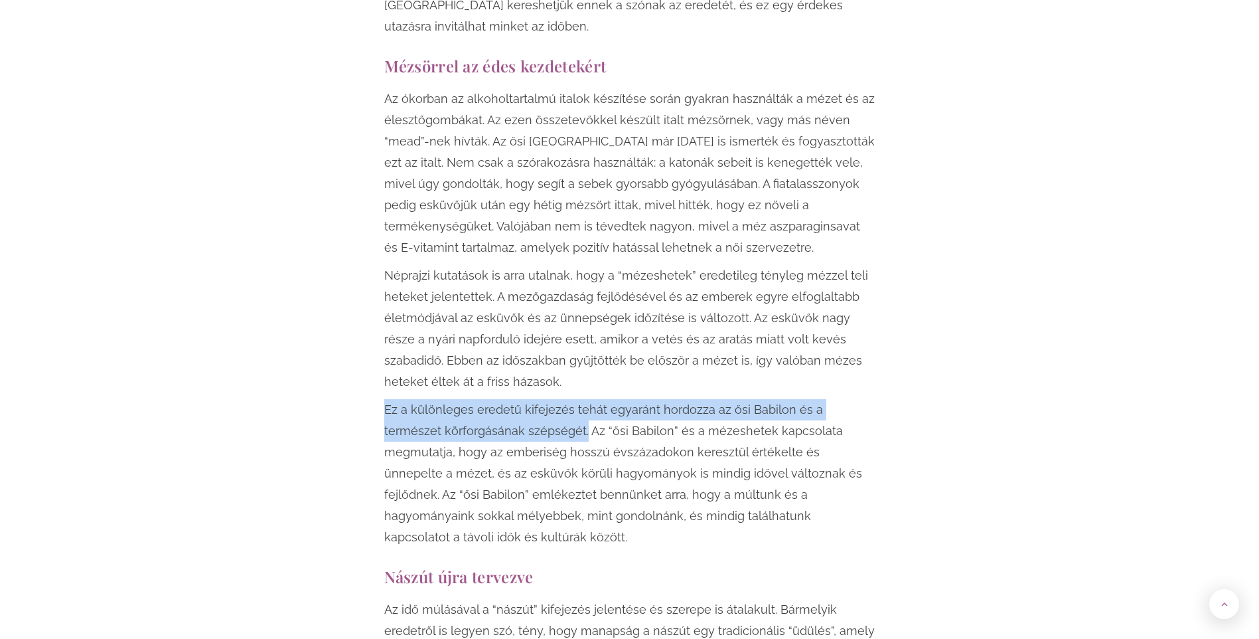
drag, startPoint x: 384, startPoint y: 384, endPoint x: 525, endPoint y: 406, distance: 142.4
click at [525, 406] on p "Ez a különleges eredetű kifejezés tehát egyaránt hordozza az ősi Babilon és a t…" at bounding box center [629, 473] width 491 height 149
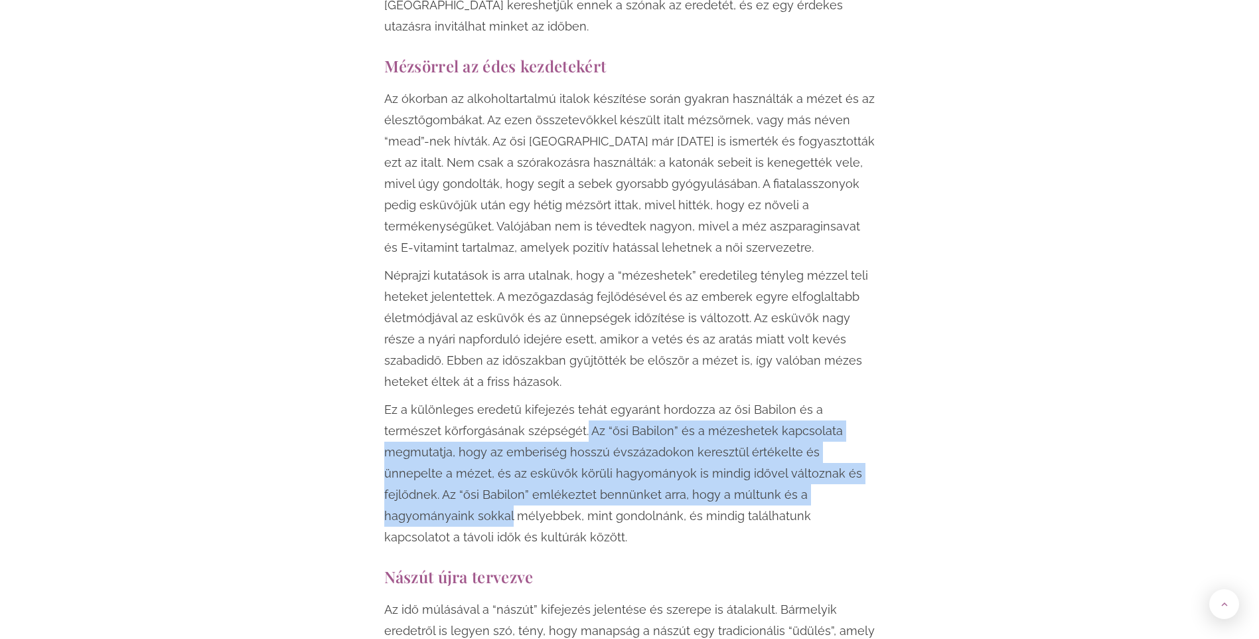
drag, startPoint x: 525, startPoint y: 406, endPoint x: 757, endPoint y: 477, distance: 242.8
click at [757, 477] on p "Ez a különleges eredetű kifejezés tehát egyaránt hordozza az ősi Babilon és a t…" at bounding box center [629, 473] width 491 height 149
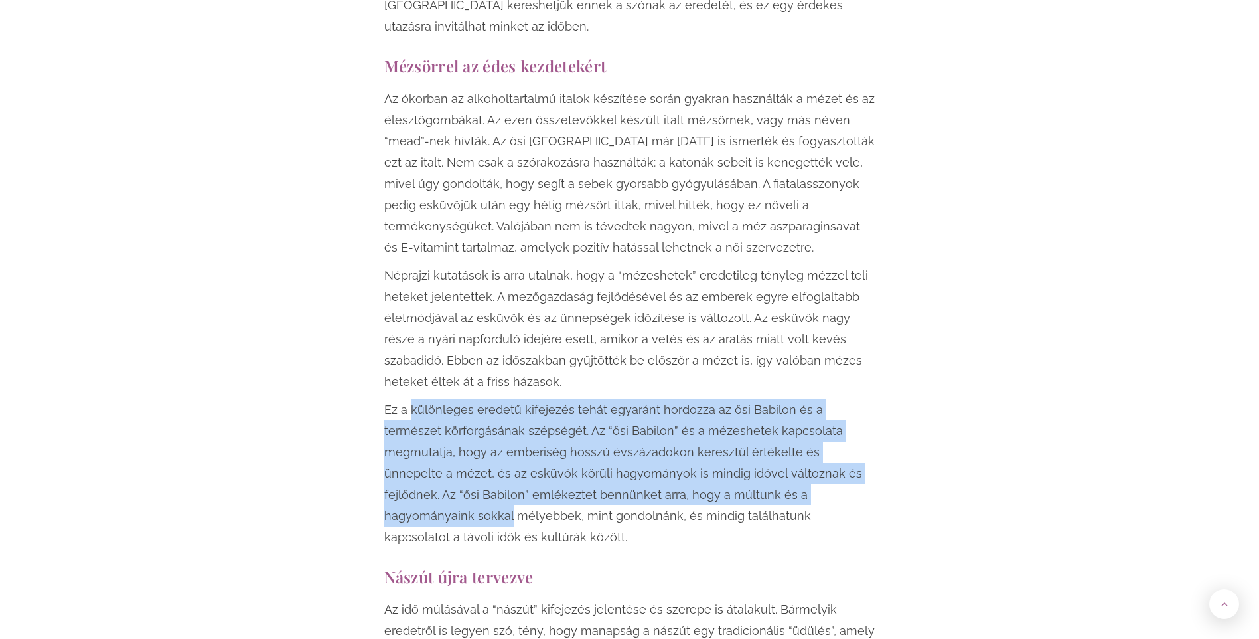
drag, startPoint x: 757, startPoint y: 477, endPoint x: 443, endPoint y: 385, distance: 327.7
click at [443, 399] on p "Ez a különleges eredetű kifejezés tehát egyaránt hordozza az ősi Babilon és a t…" at bounding box center [629, 473] width 491 height 149
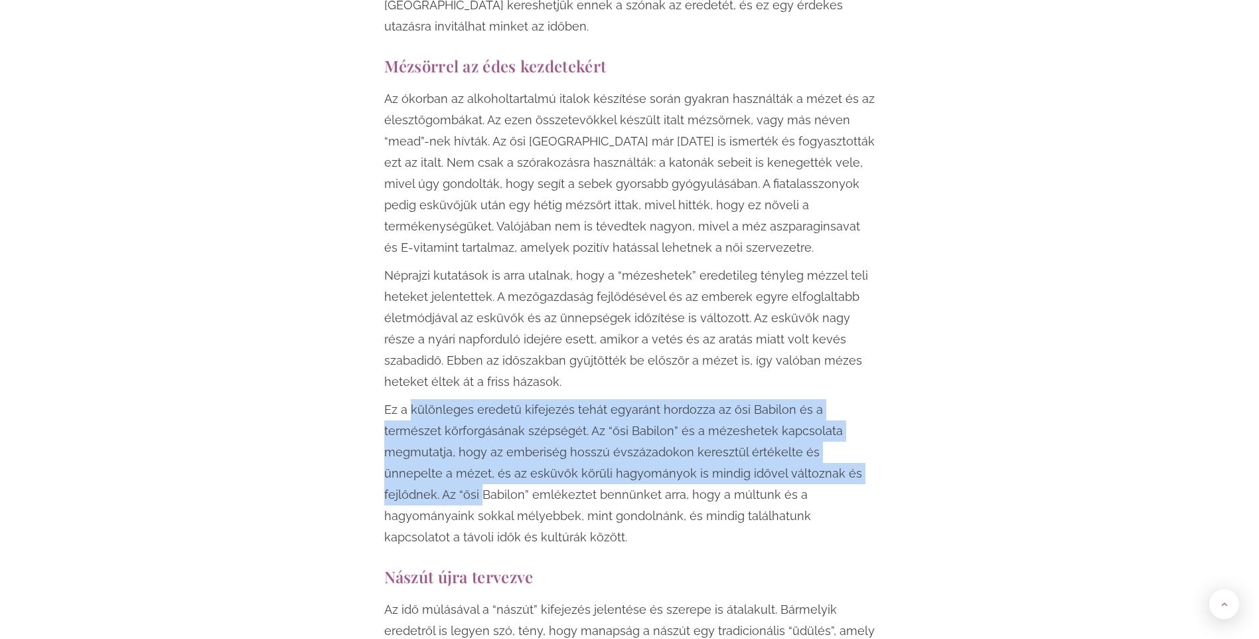
drag, startPoint x: 443, startPoint y: 385, endPoint x: 801, endPoint y: 448, distance: 363.3
click at [801, 448] on p "Ez a különleges eredetű kifejezés tehát egyaránt hordozza az ősi Babilon és a t…" at bounding box center [629, 473] width 491 height 149
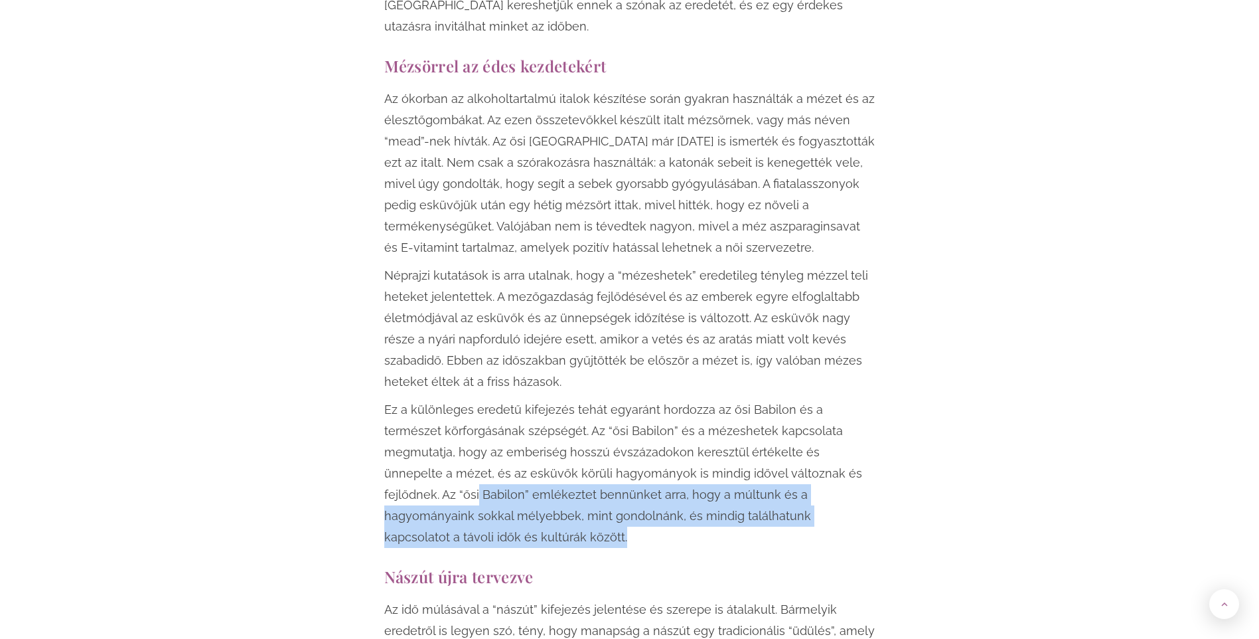
drag, startPoint x: 799, startPoint y: 443, endPoint x: 818, endPoint y: 494, distance: 54.4
click at [818, 494] on p "Ez a különleges eredetű kifejezés tehát egyaránt hordozza az ősi Babilon és a t…" at bounding box center [629, 473] width 491 height 149
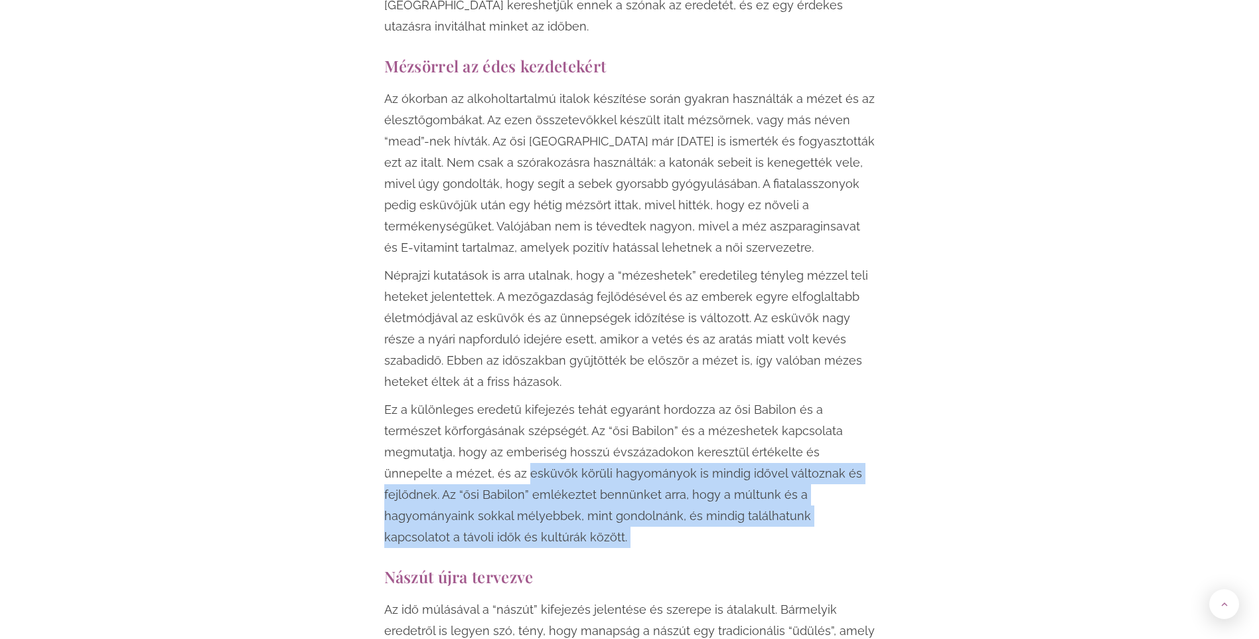
drag, startPoint x: 818, startPoint y: 494, endPoint x: 333, endPoint y: 446, distance: 487.0
click at [333, 446] on div "Érdekel, hogy mi a különbség a mézeshetek és a nászút között, és hogy melyikre …" at bounding box center [630, 80] width 777 height 2298
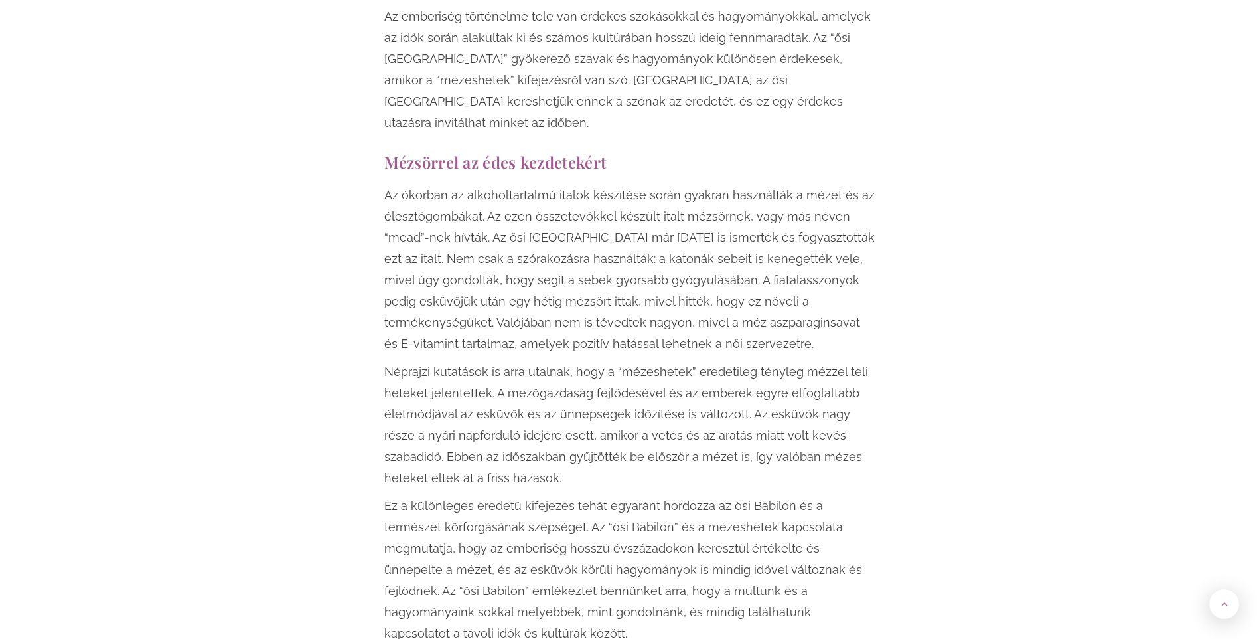
scroll to position [1859, 0]
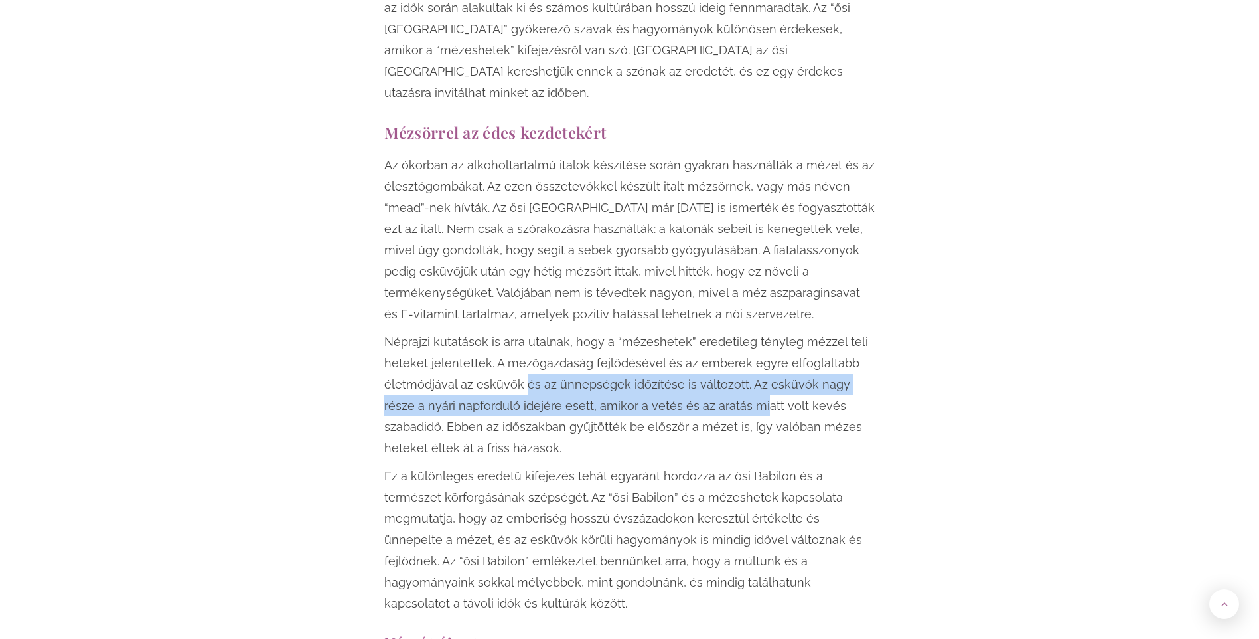
drag, startPoint x: 675, startPoint y: 392, endPoint x: 728, endPoint y: 392, distance: 53.1
click at [728, 392] on p "Néprajzi kutatások is arra utalnak, hogy a “mézeshetek” eredetileg tényleg mézz…" at bounding box center [629, 394] width 491 height 127
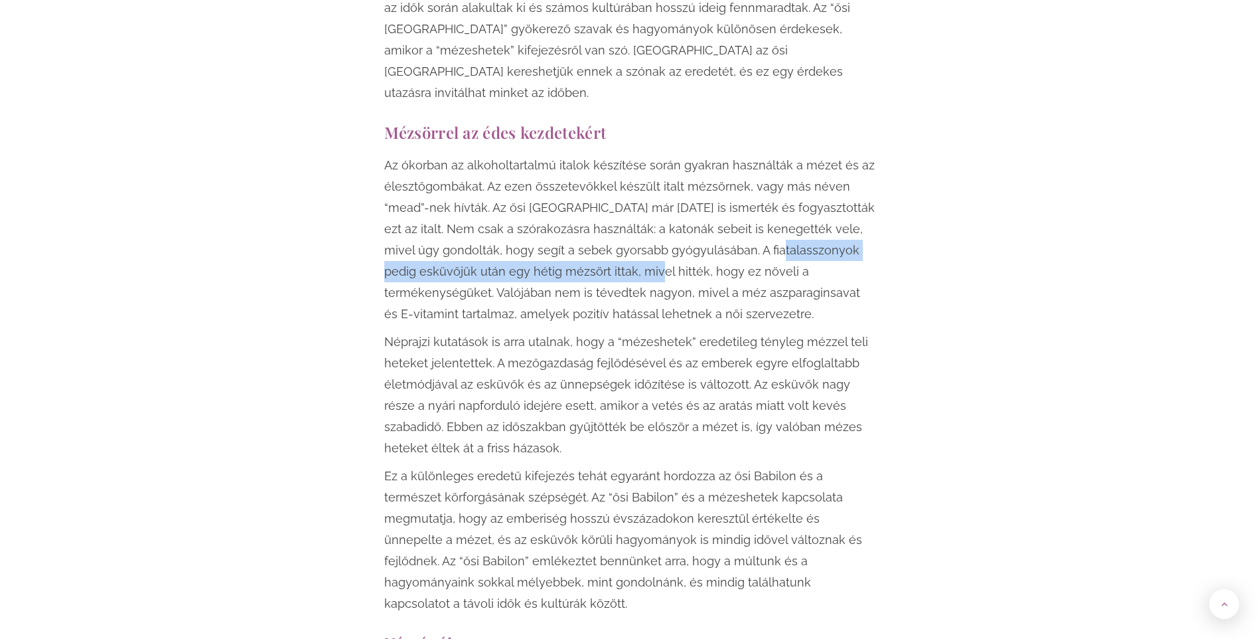
drag, startPoint x: 753, startPoint y: 230, endPoint x: 632, endPoint y: 252, distance: 122.8
click at [632, 252] on p "Az ókorban az alkoholtartalmú italok készítése során gyakran használták a mézet…" at bounding box center [629, 240] width 491 height 170
drag, startPoint x: 632, startPoint y: 252, endPoint x: 619, endPoint y: 248, distance: 14.1
copy p "A fiatalasszonyok pedig esküvőjük után egy hétig mézsört ittak"
